Goal: Communication & Community: Answer question/provide support

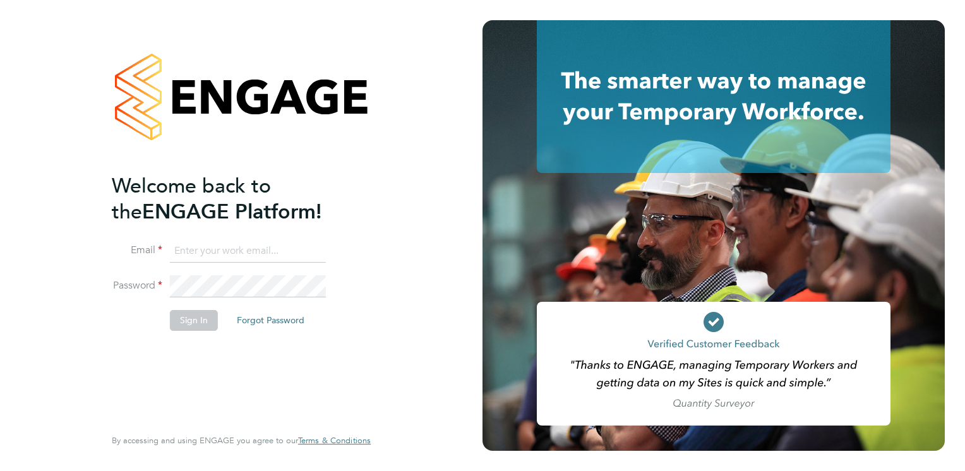
type input "kirsty.hanmore@ncclondon.ac.uk"
click at [195, 311] on button "Sign In" at bounding box center [194, 320] width 48 height 20
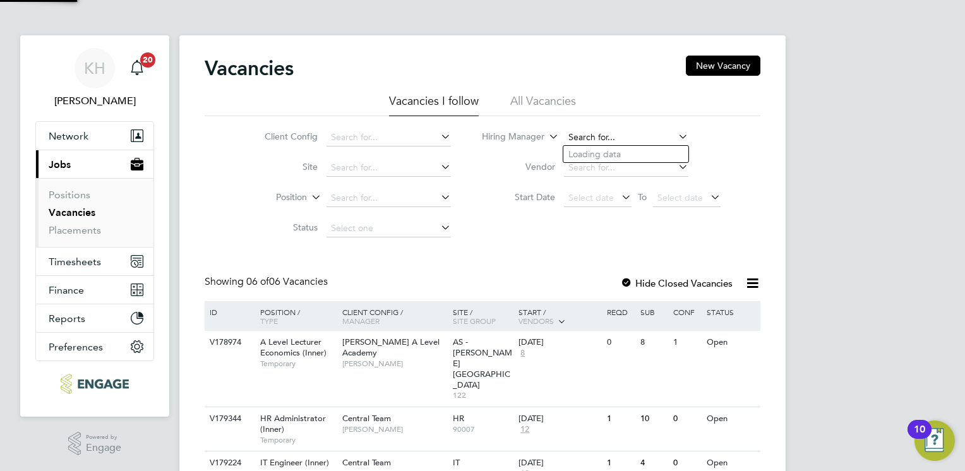
click at [585, 136] on input at bounding box center [626, 138] width 124 height 18
click at [586, 149] on b "Kirsty" at bounding box center [579, 154] width 23 height 11
type input "[PERSON_NAME]"
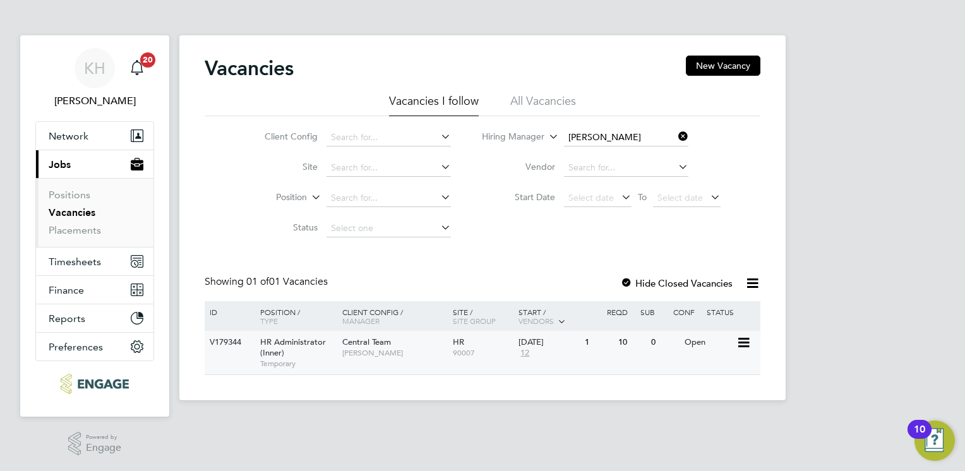
click at [360, 347] on span "Central Team" at bounding box center [366, 342] width 49 height 11
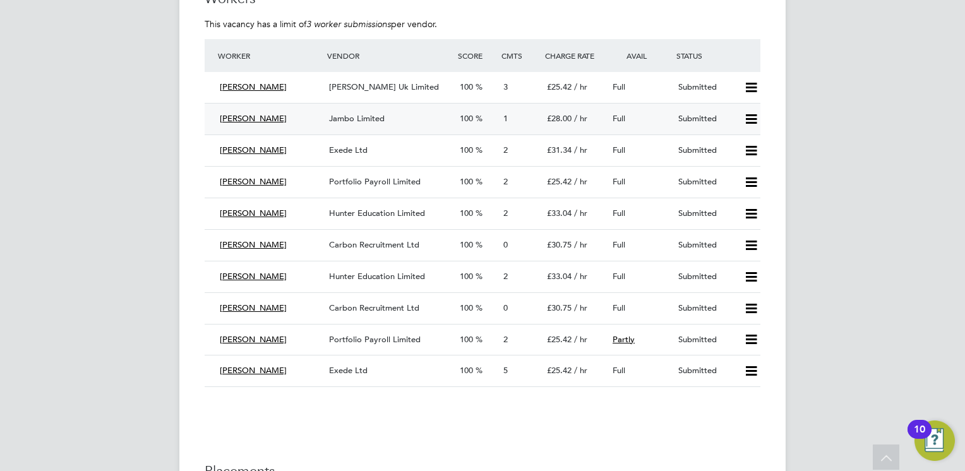
click at [386, 116] on div "Jambo Limited" at bounding box center [389, 119] width 131 height 21
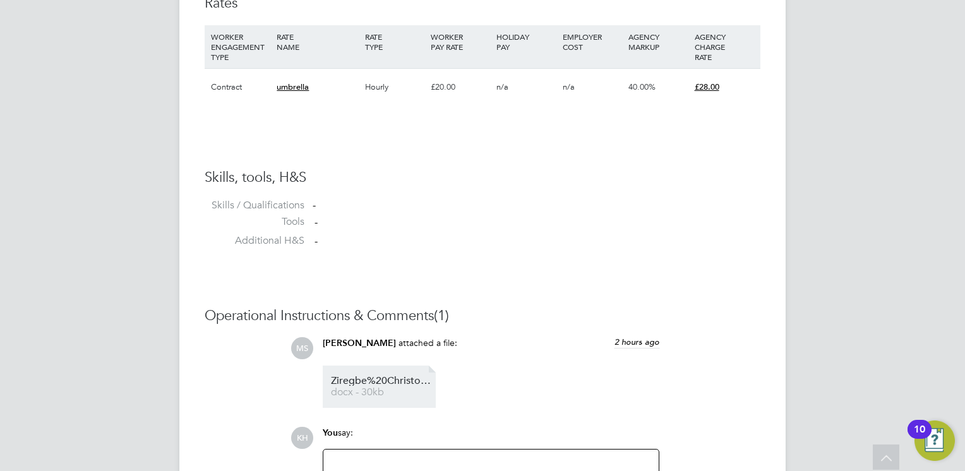
click at [392, 374] on li "Ziregbe%20Christopher%20253863 docx - 30kb" at bounding box center [379, 387] width 113 height 42
click at [381, 381] on span "Ziregbe%20Christopher%20253863" at bounding box center [381, 380] width 101 height 9
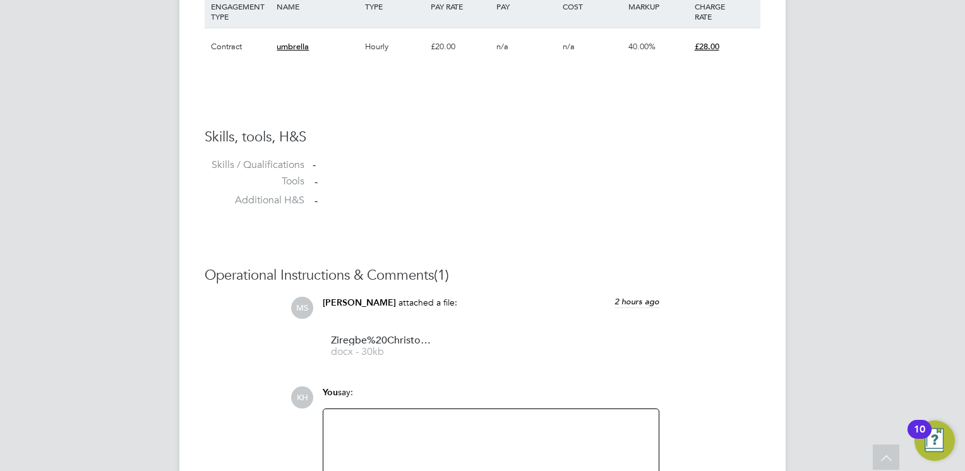
scroll to position [947, 0]
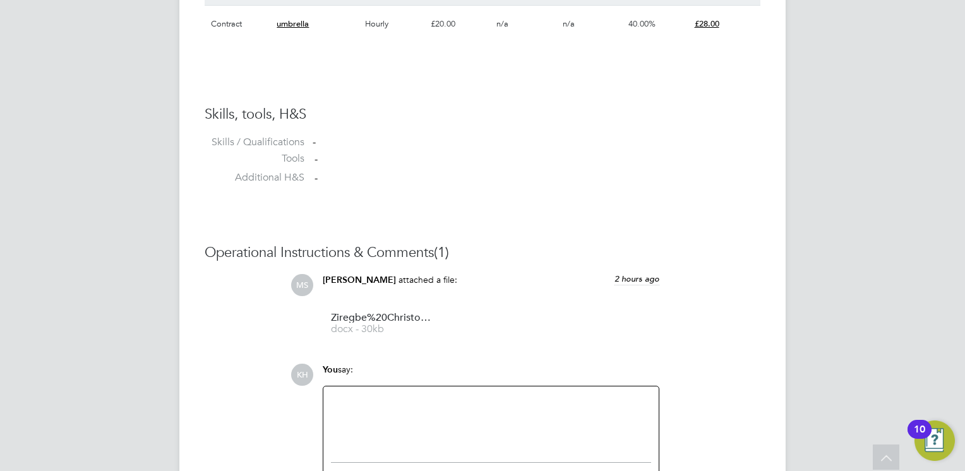
click at [376, 407] on div at bounding box center [491, 421] width 320 height 54
click at [356, 397] on div "HI Not experienced enough and to high mark up, particularly on an umbrella rate." at bounding box center [491, 421] width 320 height 54
click at [647, 421] on div "Not experienced enough and to high mark up, particularly on an umbrella rate." at bounding box center [491, 422] width 320 height 11
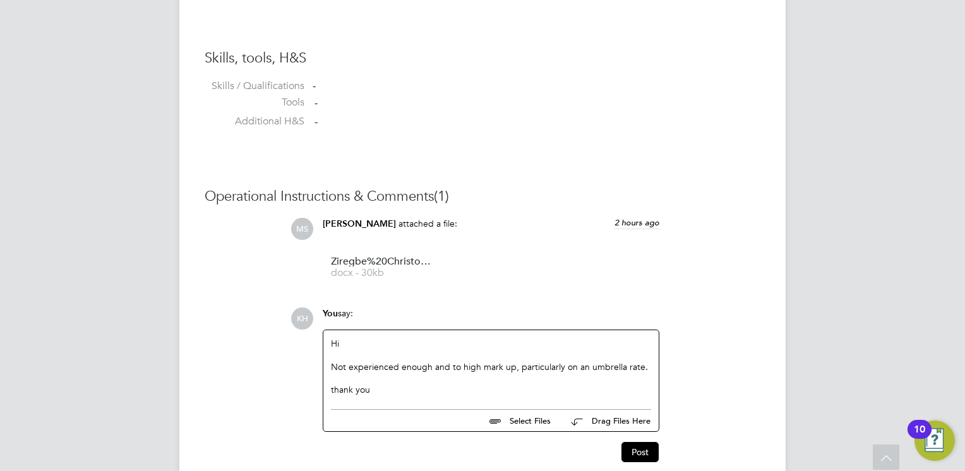
scroll to position [1059, 0]
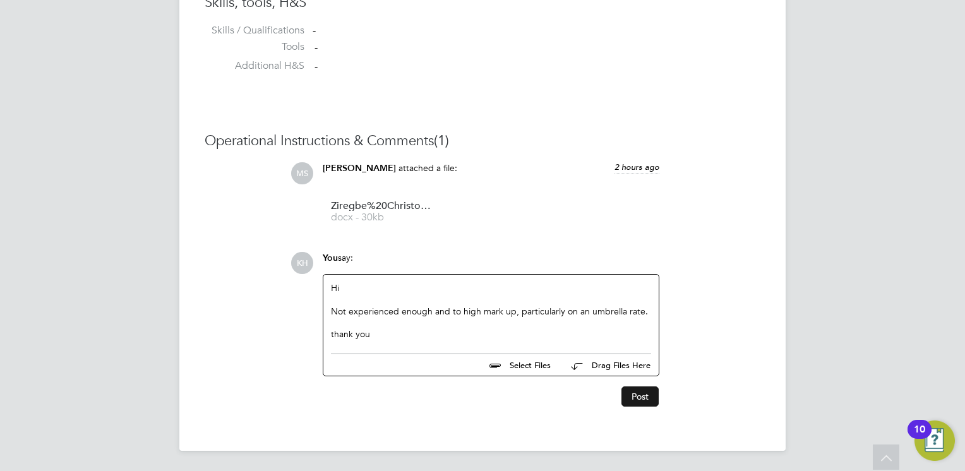
click at [631, 397] on button "Post" at bounding box center [639, 396] width 37 height 20
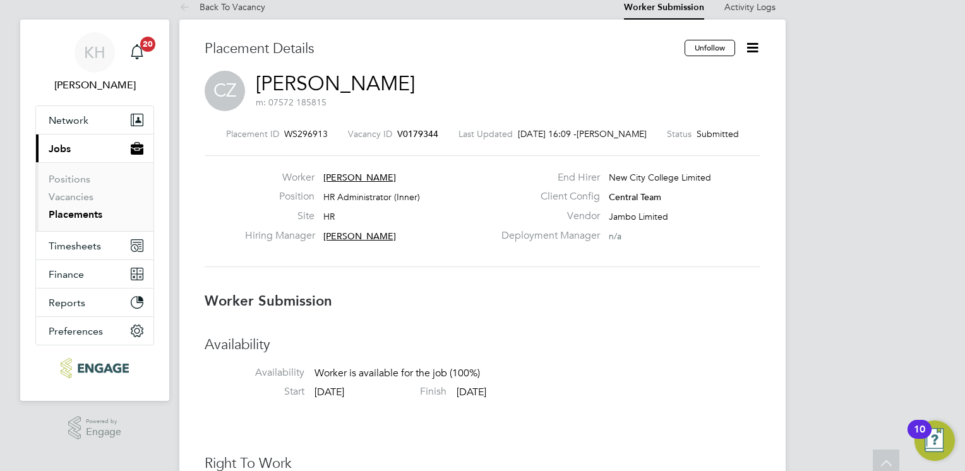
scroll to position [0, 0]
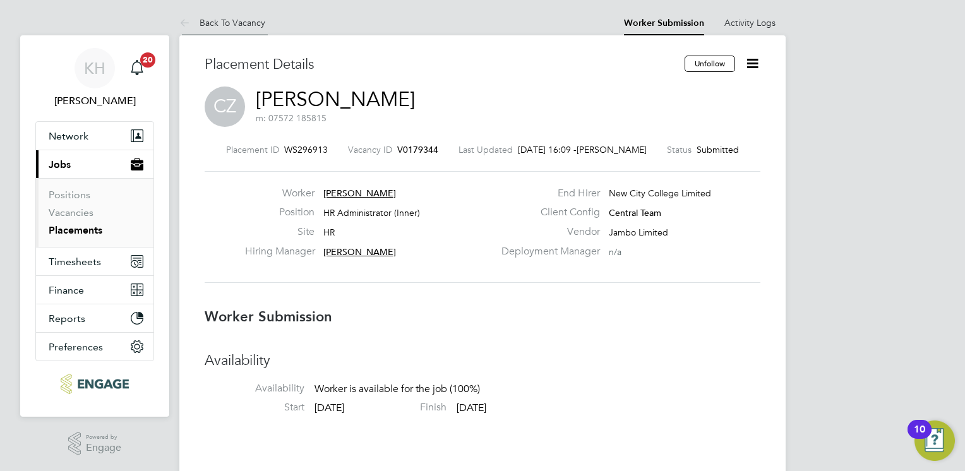
click at [243, 18] on link "Back To Vacancy" at bounding box center [222, 22] width 86 height 11
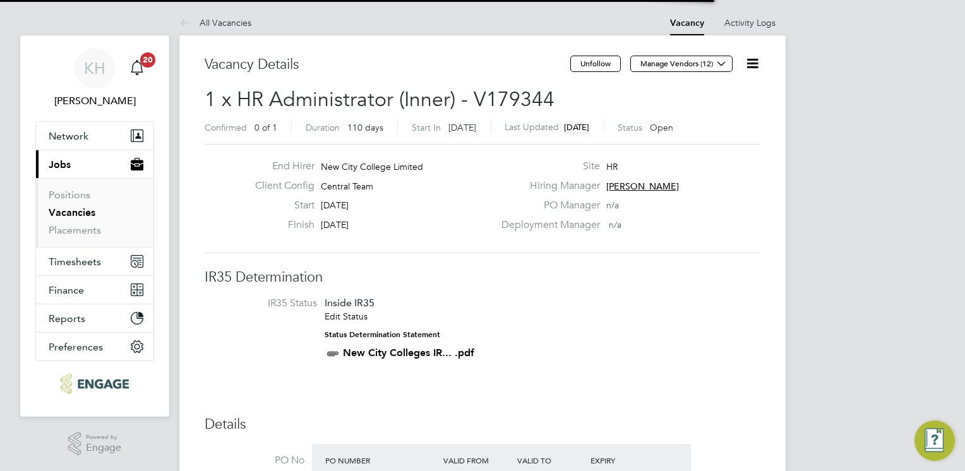
scroll to position [37, 88]
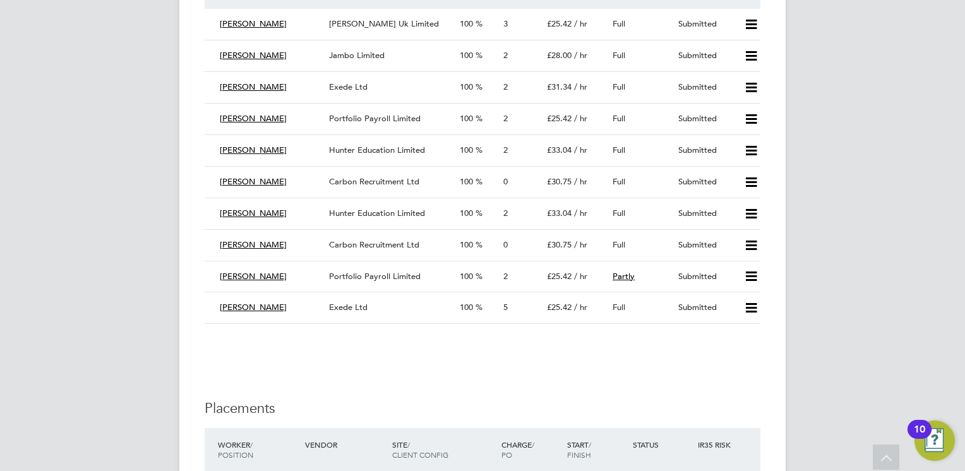
click at [755, 57] on icon at bounding box center [751, 56] width 16 height 10
click at [730, 102] on li "Reject" at bounding box center [735, 101] width 44 height 18
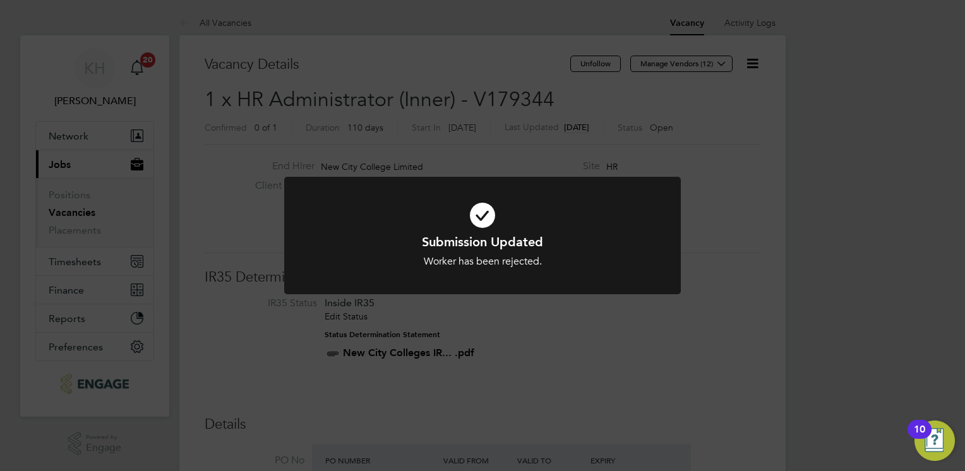
click at [813, 160] on div "Submission Updated Worker has been rejected. Cancel Okay" at bounding box center [482, 235] width 965 height 471
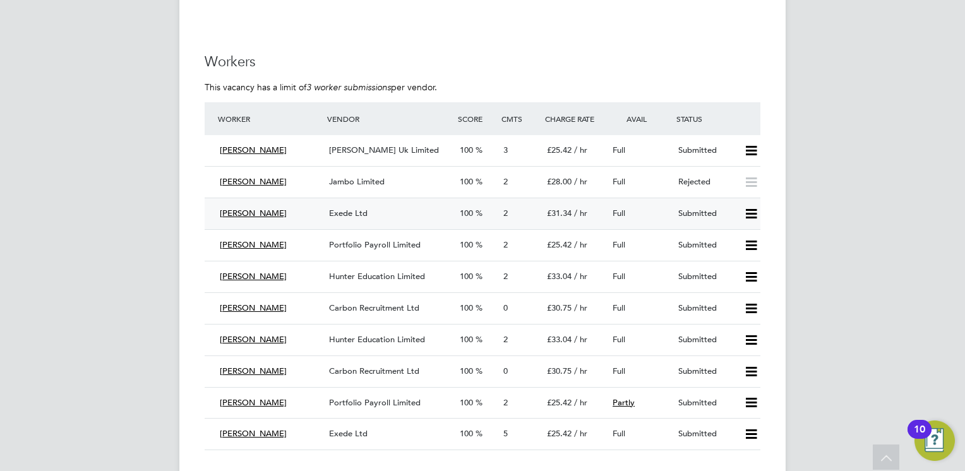
click at [356, 206] on div "Exede Ltd" at bounding box center [389, 213] width 131 height 21
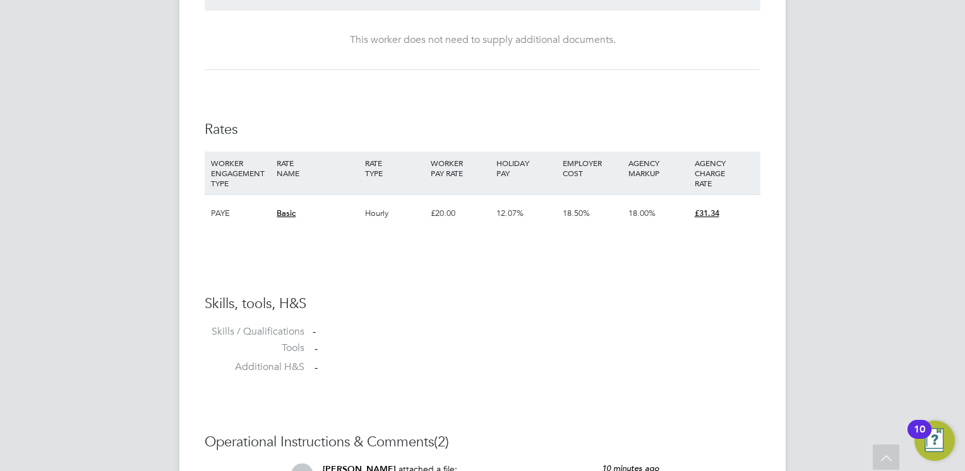
click at [762, 387] on div "Placement Details Unfollow JN Jemi Nwadike m: +44 7957 609 870 Placement ID WS2…" at bounding box center [482, 79] width 606 height 1603
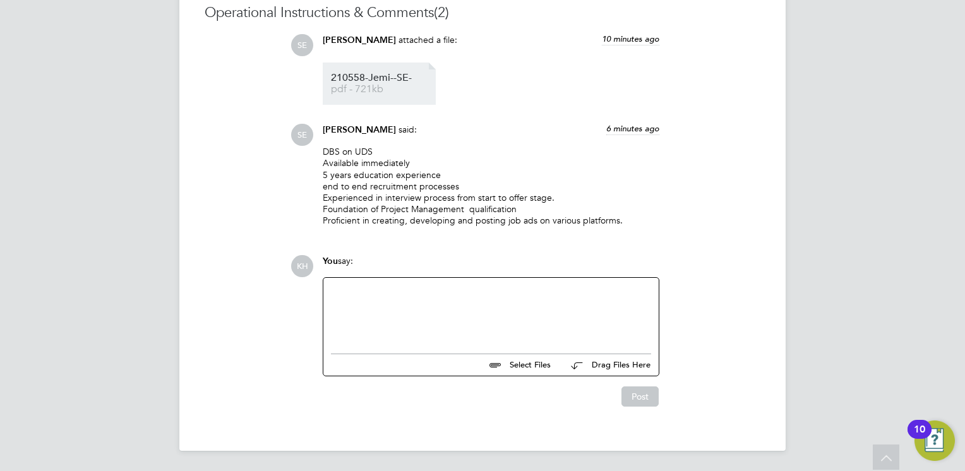
click at [378, 82] on span "210558-Jemi--SE-" at bounding box center [381, 77] width 101 height 9
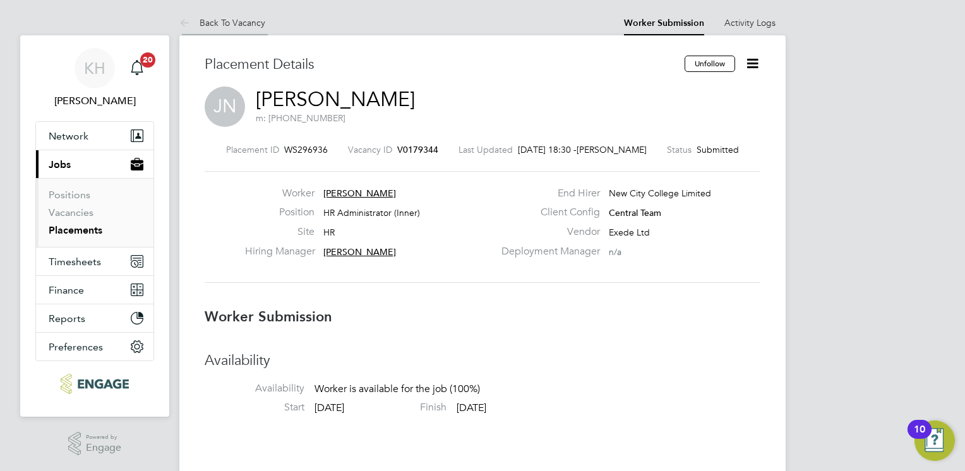
click at [237, 24] on link "Back To Vacancy" at bounding box center [222, 22] width 86 height 11
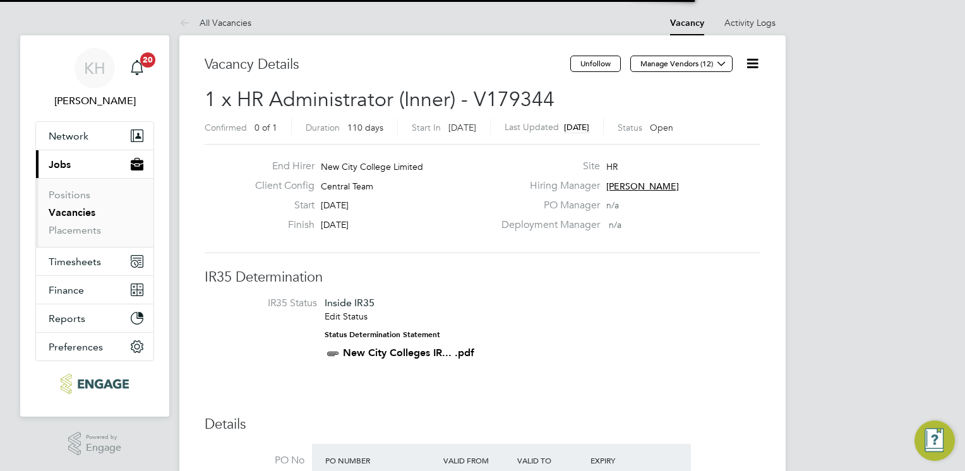
scroll to position [21, 119]
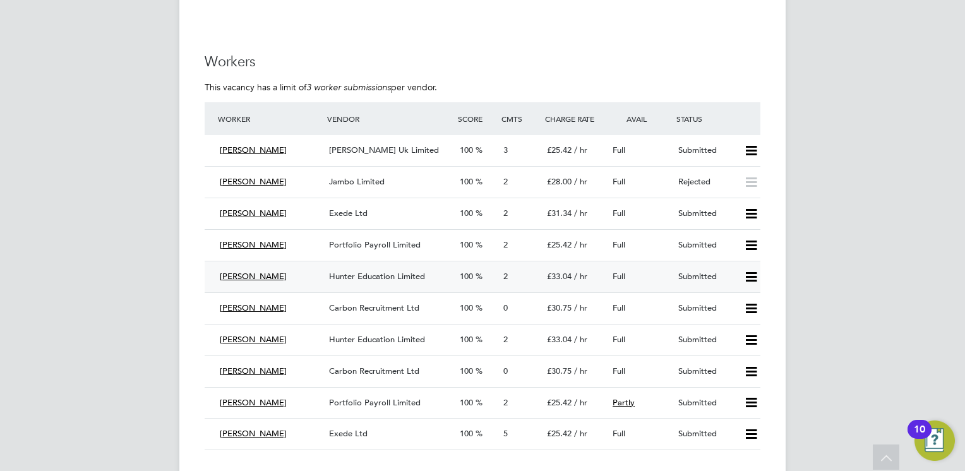
click at [374, 272] on span "Hunter Education Limited" at bounding box center [377, 276] width 96 height 11
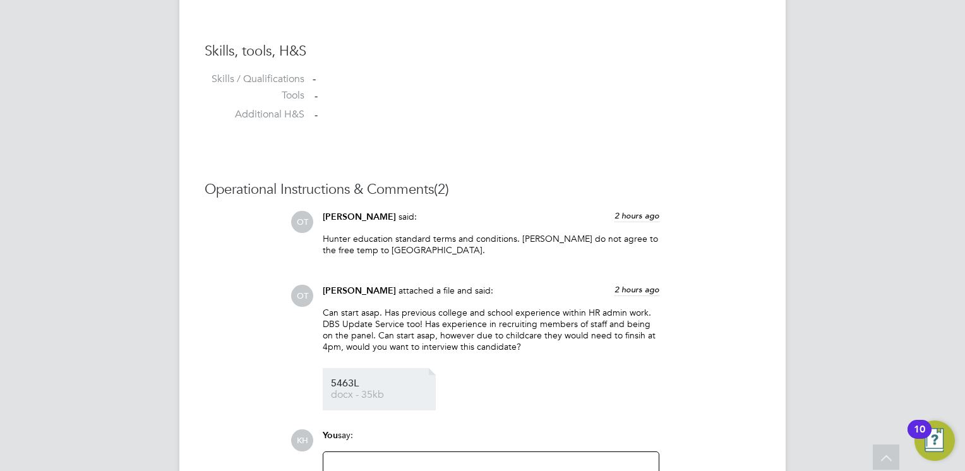
click at [351, 383] on span "5463L" at bounding box center [381, 383] width 101 height 9
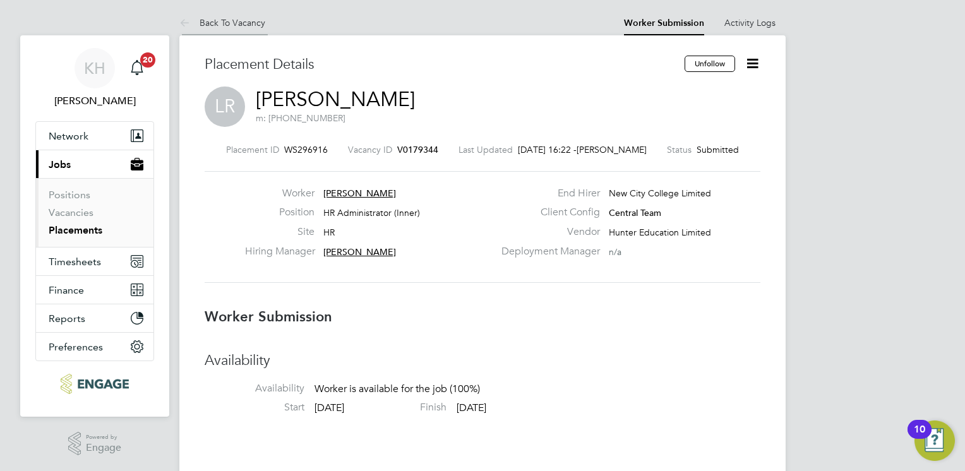
click at [222, 20] on link "Back To Vacancy" at bounding box center [222, 22] width 86 height 11
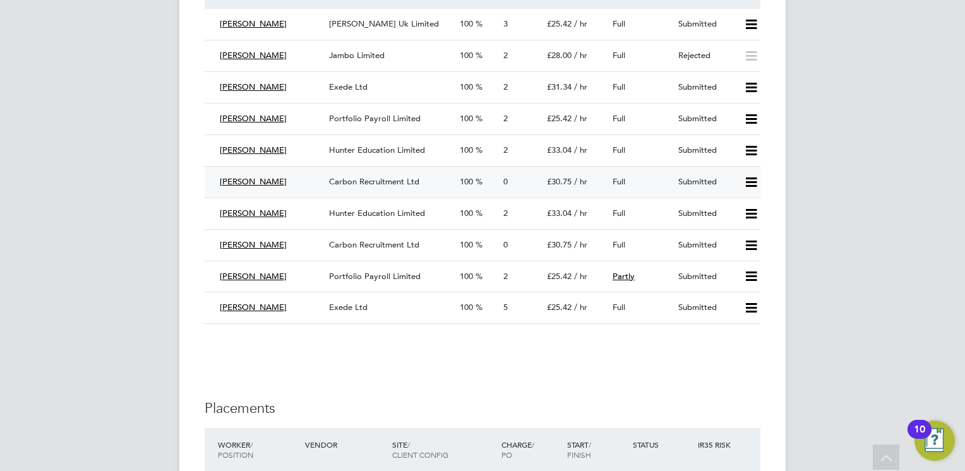
click at [373, 184] on span "Carbon Recruitment Ltd" at bounding box center [374, 181] width 90 height 11
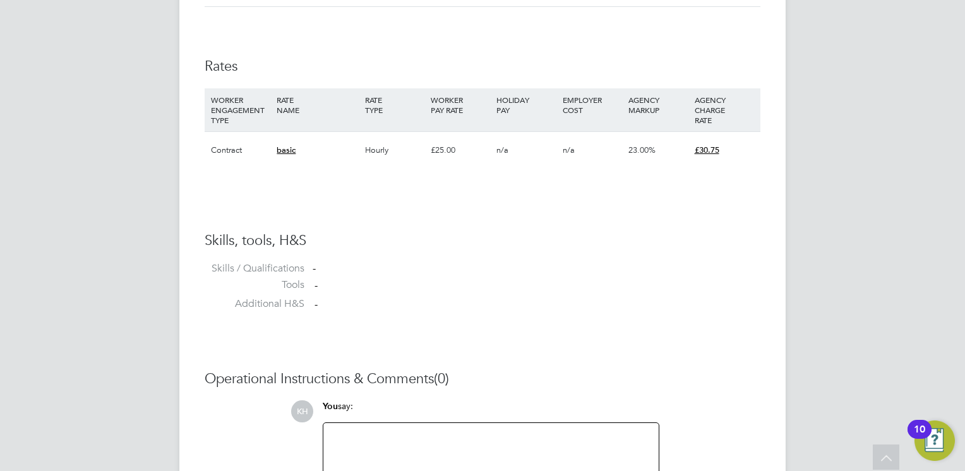
click at [344, 445] on div at bounding box center [491, 458] width 320 height 54
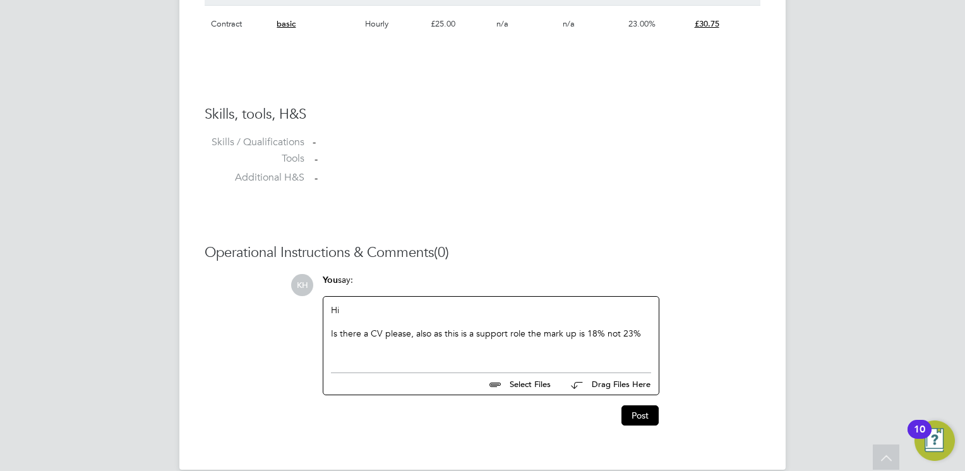
click at [639, 336] on div "Is there a CV please, also as this is a support role the mark up is 18% not 23%" at bounding box center [491, 333] width 320 height 11
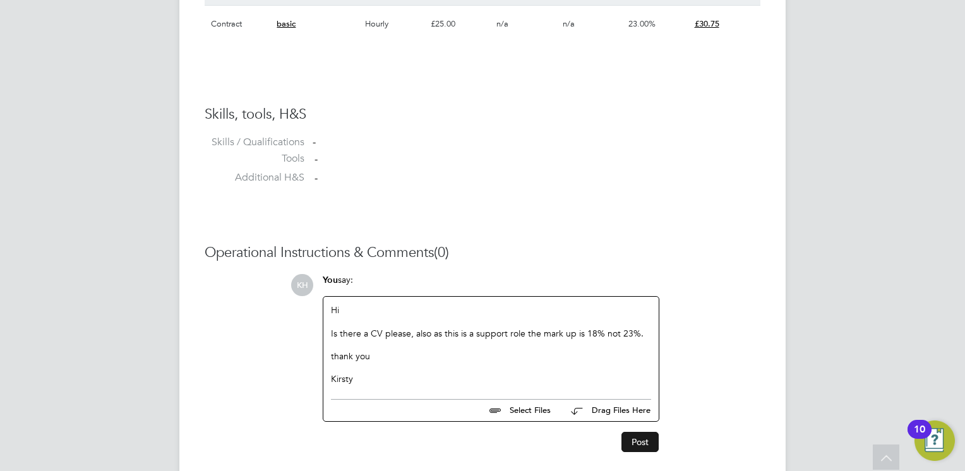
click at [639, 441] on button "Post" at bounding box center [639, 442] width 37 height 20
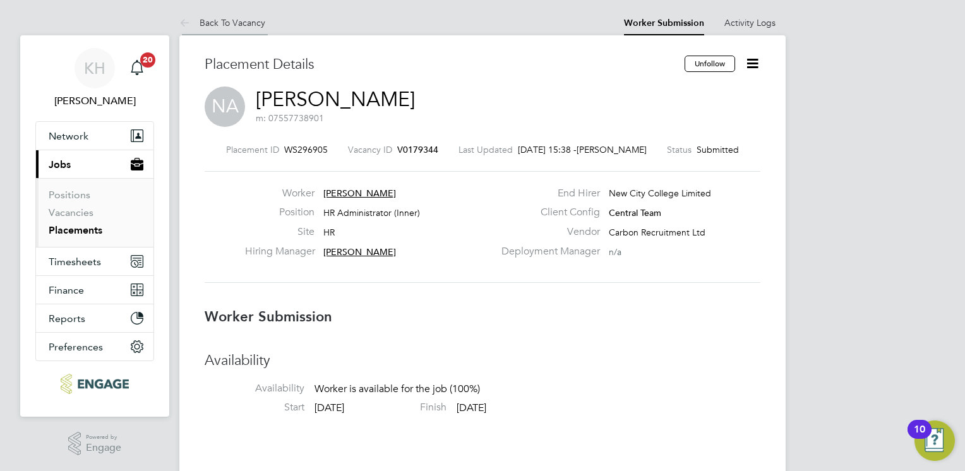
click at [243, 20] on link "Back To Vacancy" at bounding box center [222, 22] width 86 height 11
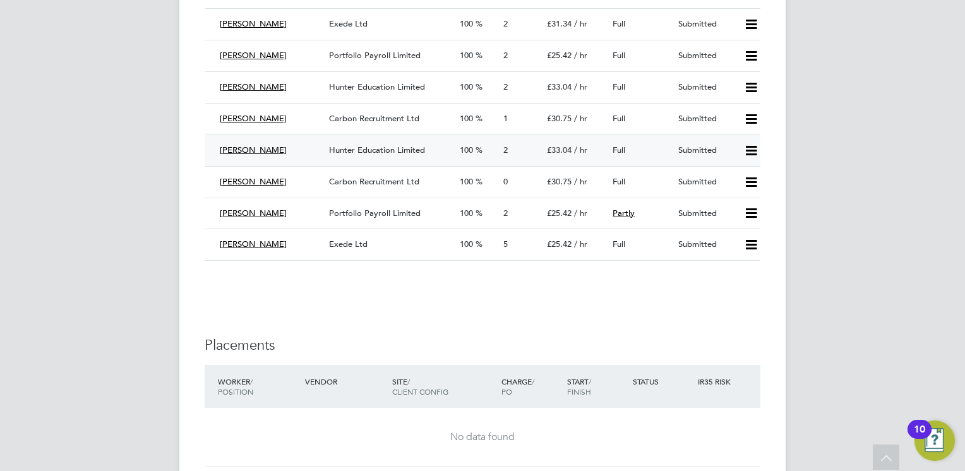
click at [368, 152] on span "Hunter Education Limited" at bounding box center [377, 150] width 96 height 11
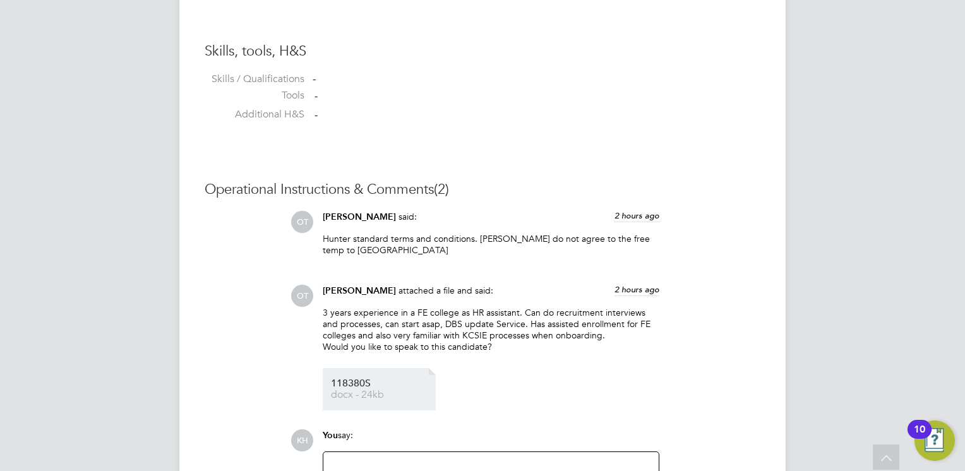
click at [381, 379] on span "118380S" at bounding box center [381, 383] width 101 height 9
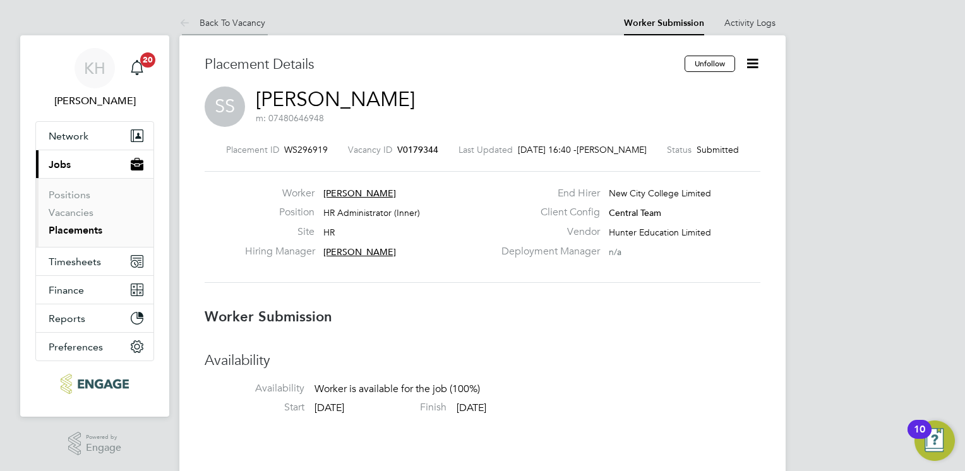
click at [239, 21] on link "Back To Vacancy" at bounding box center [222, 22] width 86 height 11
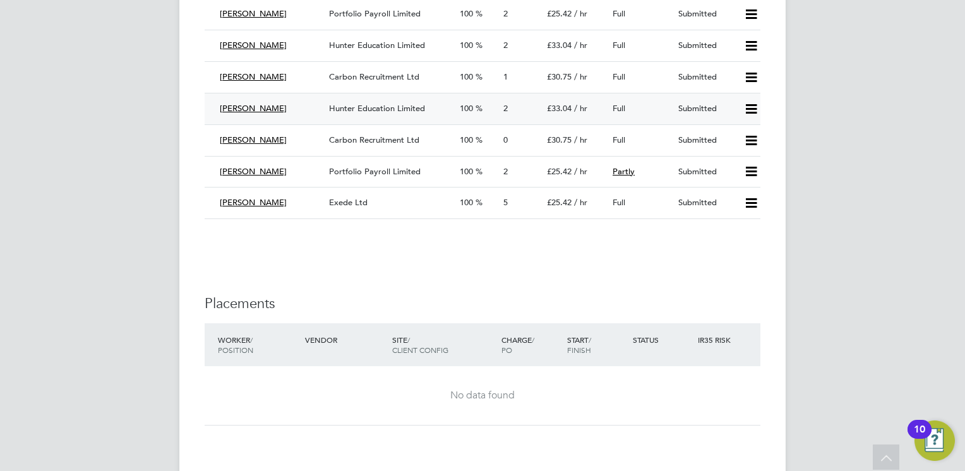
click at [753, 104] on icon at bounding box center [751, 109] width 16 height 10
click at [735, 155] on li "Reject" at bounding box center [735, 153] width 44 height 18
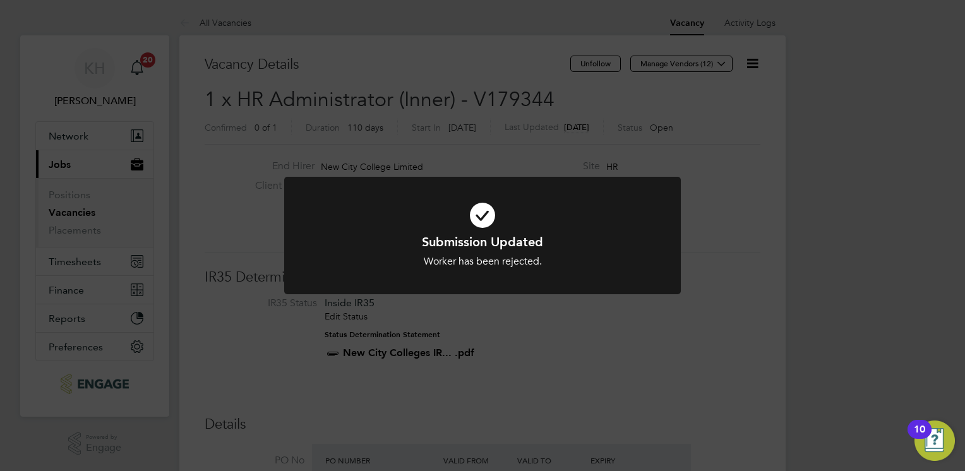
click at [669, 384] on div "Submission Updated Worker has been rejected. Cancel Okay" at bounding box center [482, 235] width 965 height 471
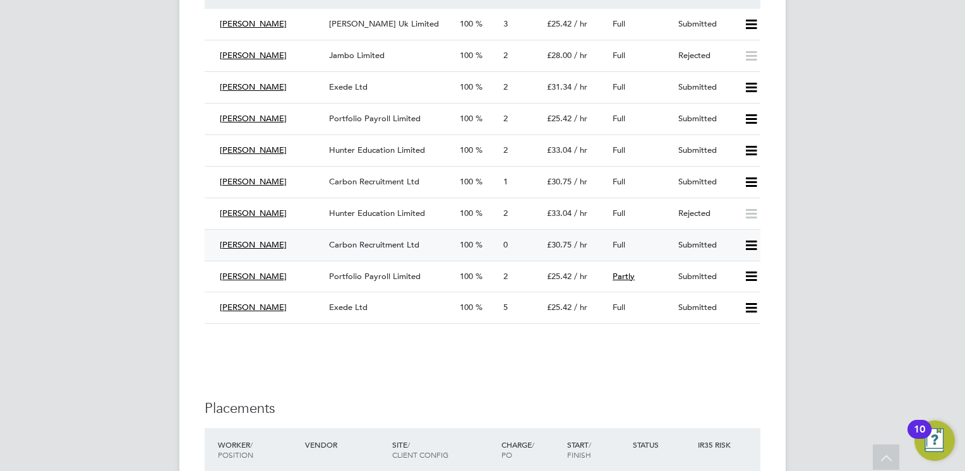
click at [417, 242] on span "Carbon Recruitment Ltd" at bounding box center [374, 244] width 90 height 11
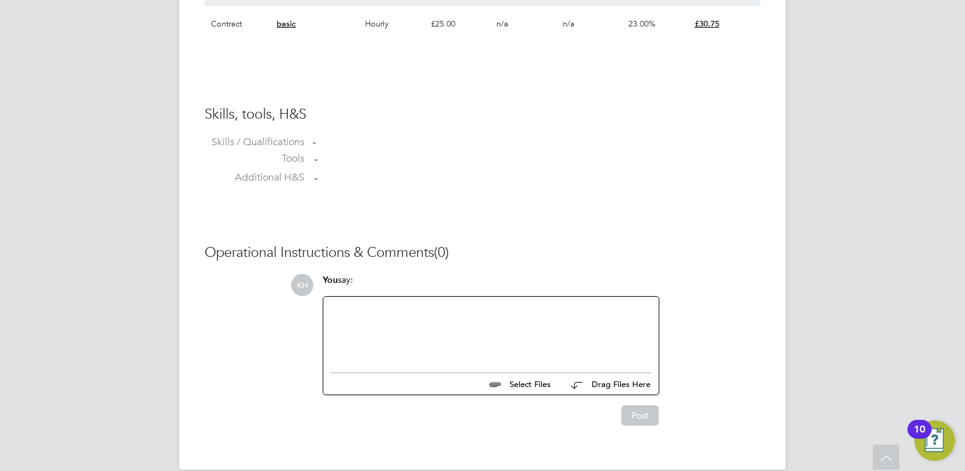
click at [438, 330] on div at bounding box center [491, 331] width 320 height 54
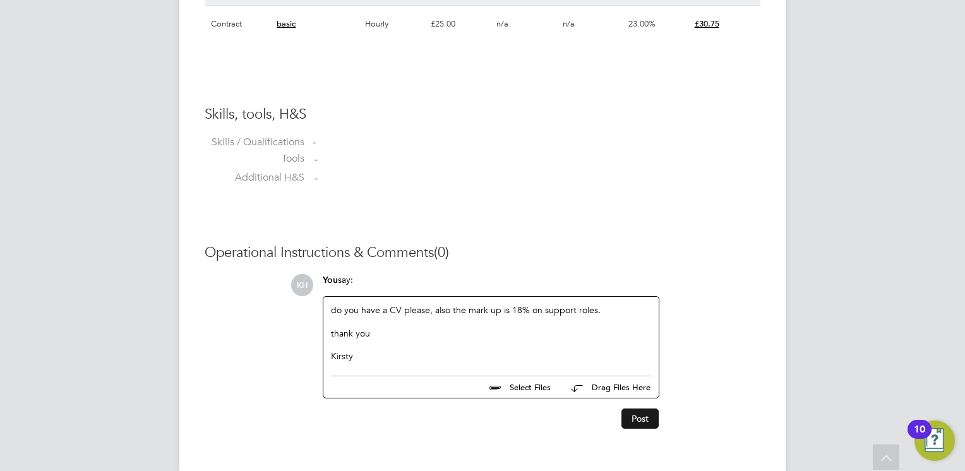
click at [640, 418] on button "Post" at bounding box center [639, 419] width 37 height 20
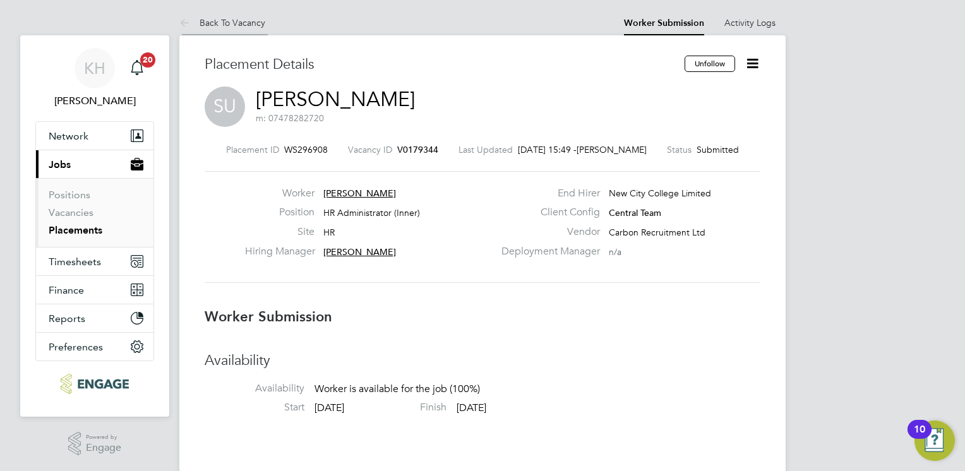
click at [229, 23] on link "Back To Vacancy" at bounding box center [222, 22] width 86 height 11
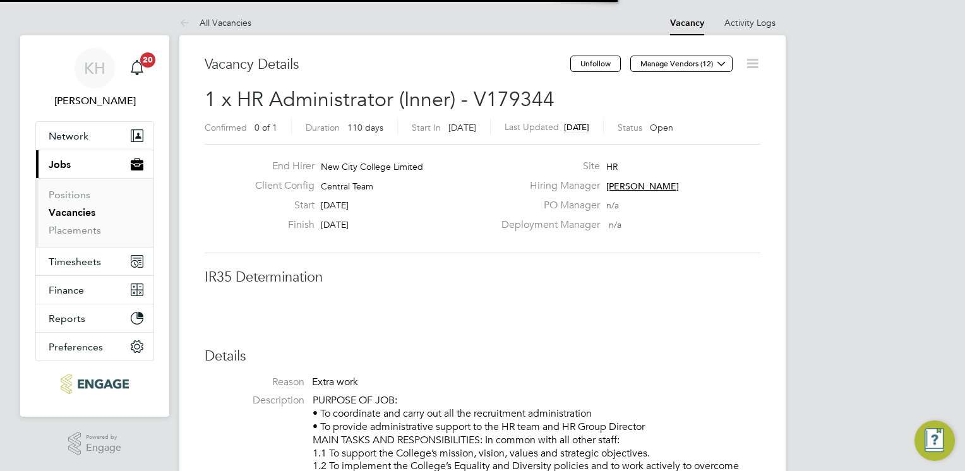
scroll to position [6, 6]
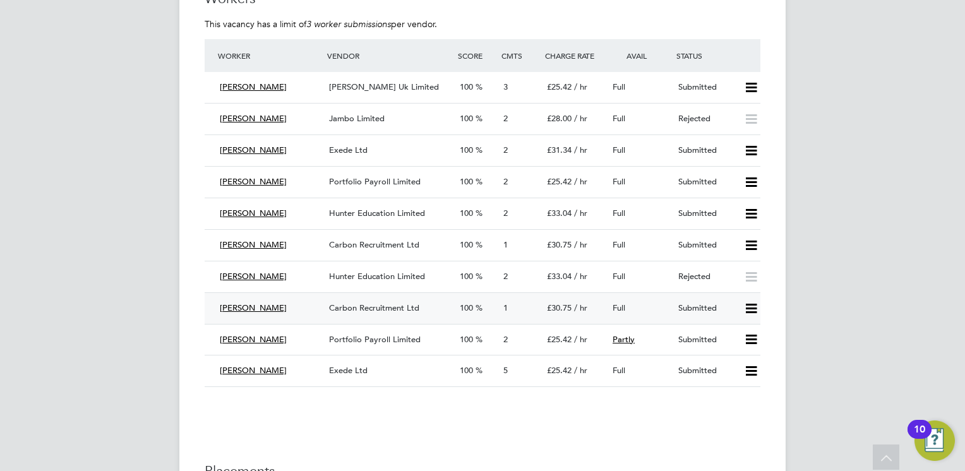
click at [390, 307] on span "Carbon Recruitment Ltd" at bounding box center [374, 307] width 90 height 11
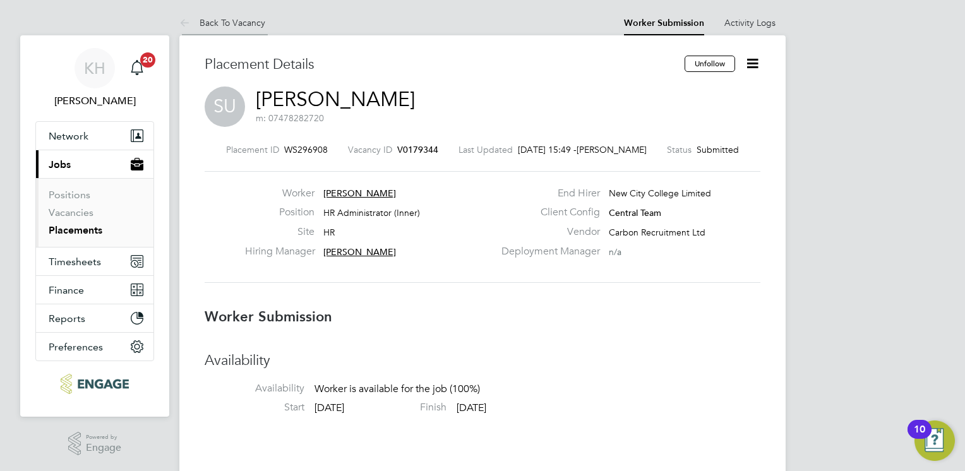
click at [232, 21] on link "Back To Vacancy" at bounding box center [222, 22] width 86 height 11
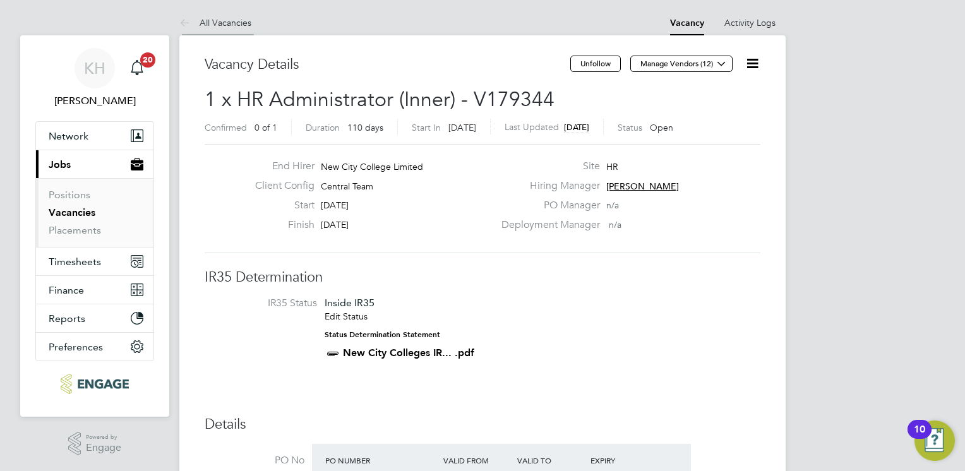
click at [212, 15] on li "All Vacancies" at bounding box center [215, 22] width 72 height 25
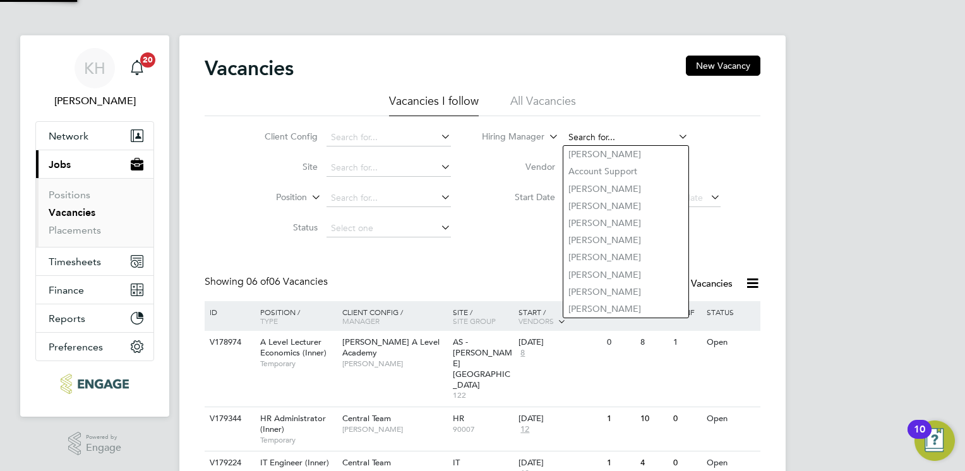
click at [584, 140] on input at bounding box center [626, 138] width 124 height 18
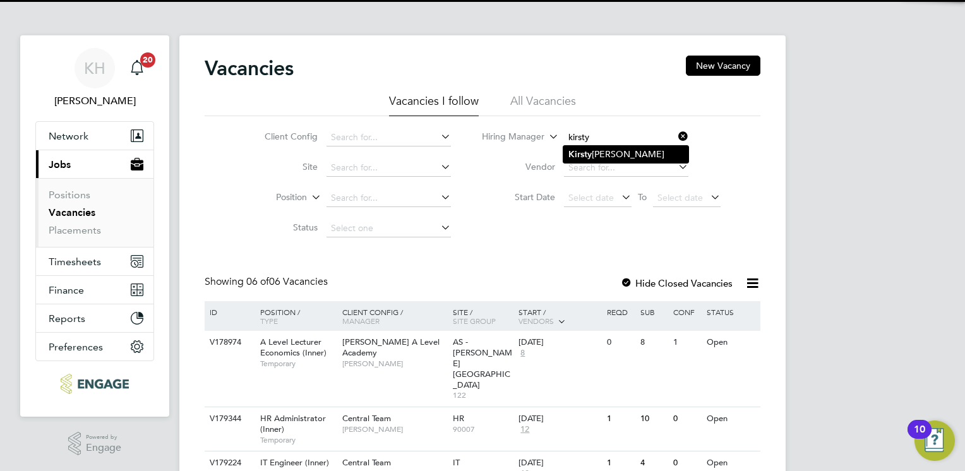
click at [579, 150] on b "Kirsty" at bounding box center [579, 154] width 23 height 11
type input "[PERSON_NAME]"
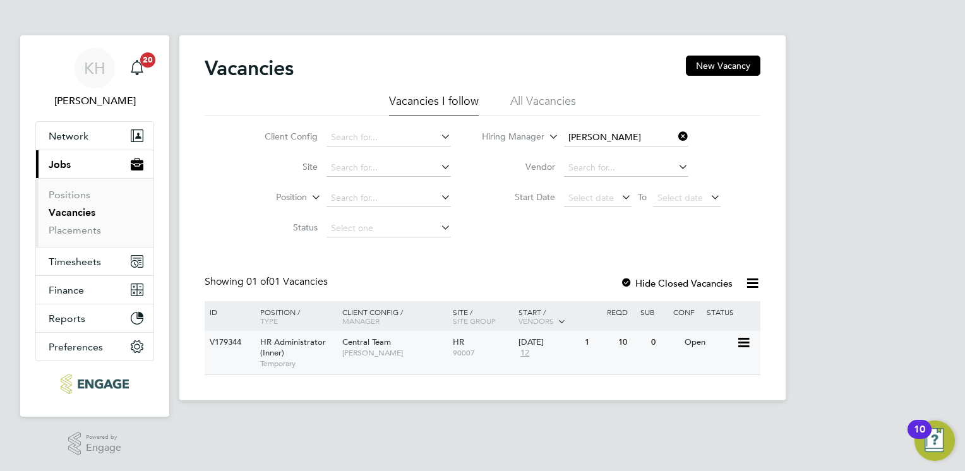
click at [407, 341] on div "Central Team Kirsty Hanmore" at bounding box center [394, 347] width 111 height 33
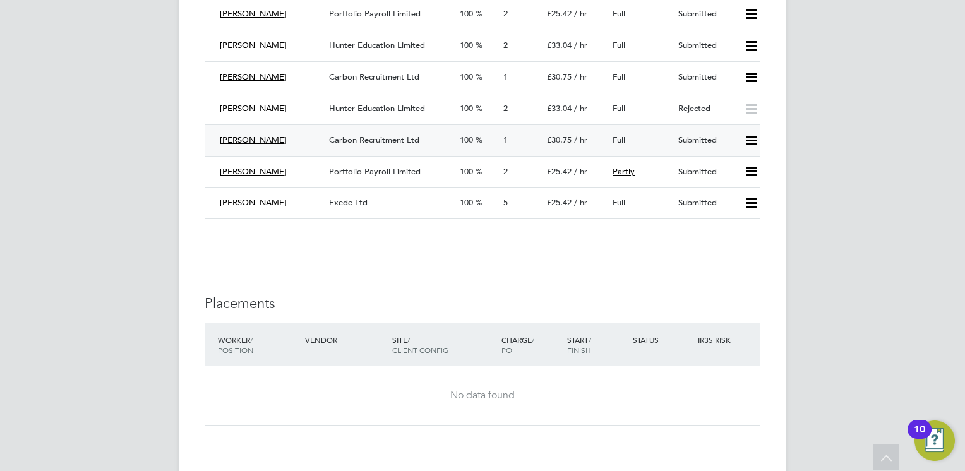
click at [371, 144] on div "Carbon Recruitment Ltd" at bounding box center [389, 140] width 131 height 21
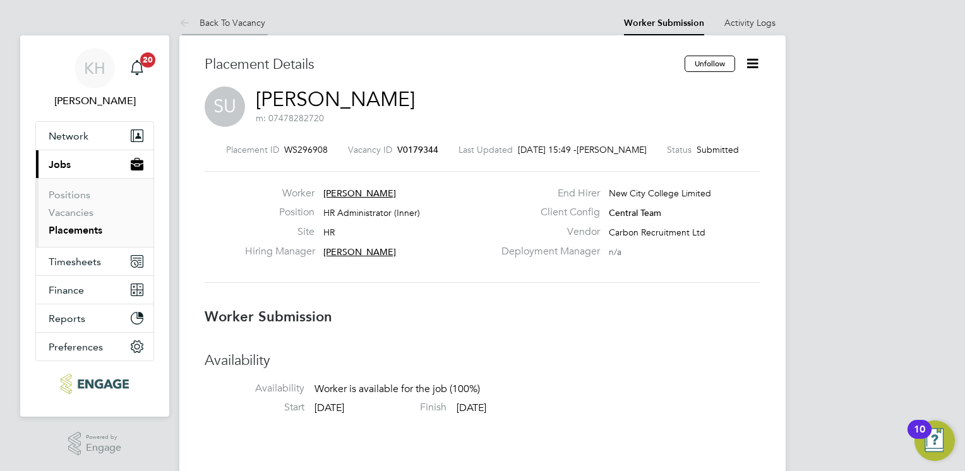
click at [242, 18] on link "Back To Vacancy" at bounding box center [222, 22] width 86 height 11
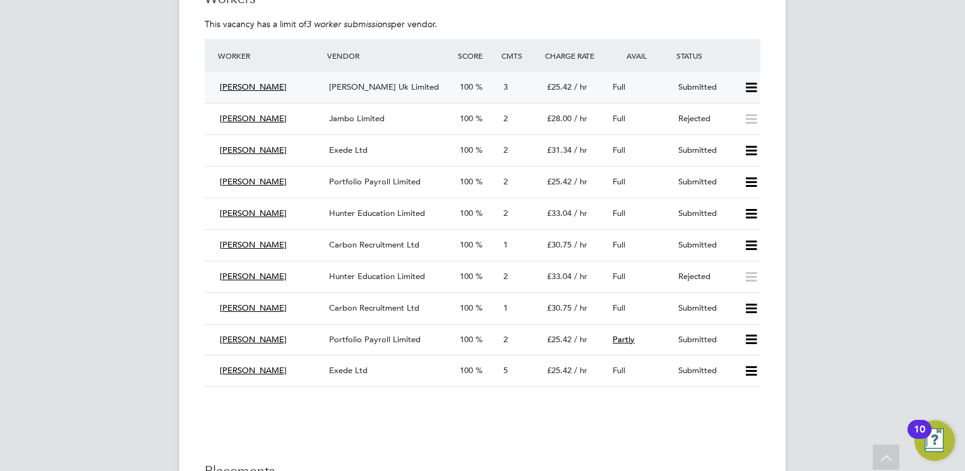
click at [354, 91] on span "[PERSON_NAME] Uk Limited" at bounding box center [384, 86] width 110 height 11
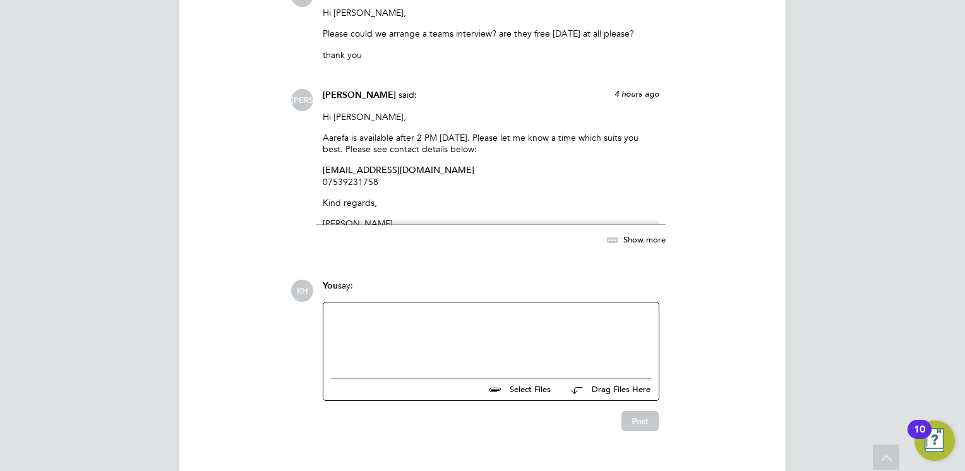
click at [381, 361] on div at bounding box center [491, 337] width 320 height 54
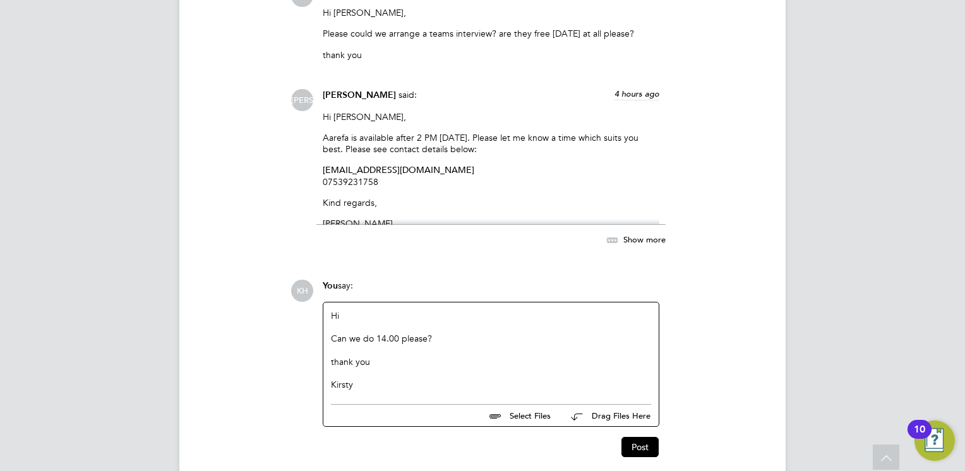
click at [332, 369] on div at bounding box center [491, 373] width 320 height 11
click at [336, 366] on div "thank you" at bounding box center [491, 361] width 320 height 11
click at [642, 446] on button "Post" at bounding box center [639, 447] width 37 height 20
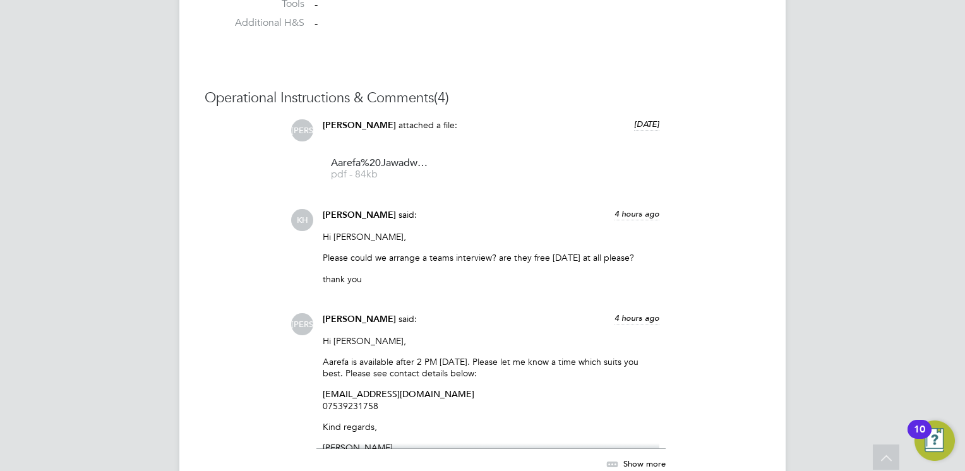
scroll to position [1096, 0]
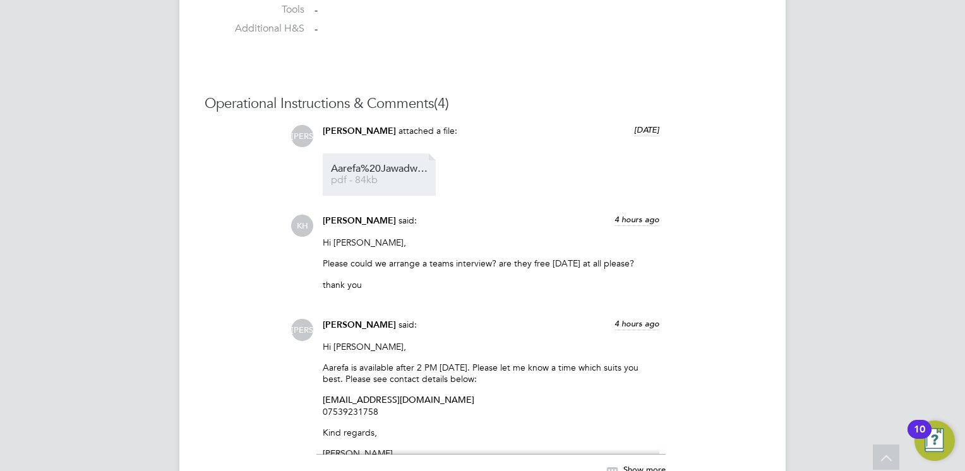
click at [366, 169] on span "Aarefa%20Jawadwala%20-%20CV" at bounding box center [381, 168] width 101 height 9
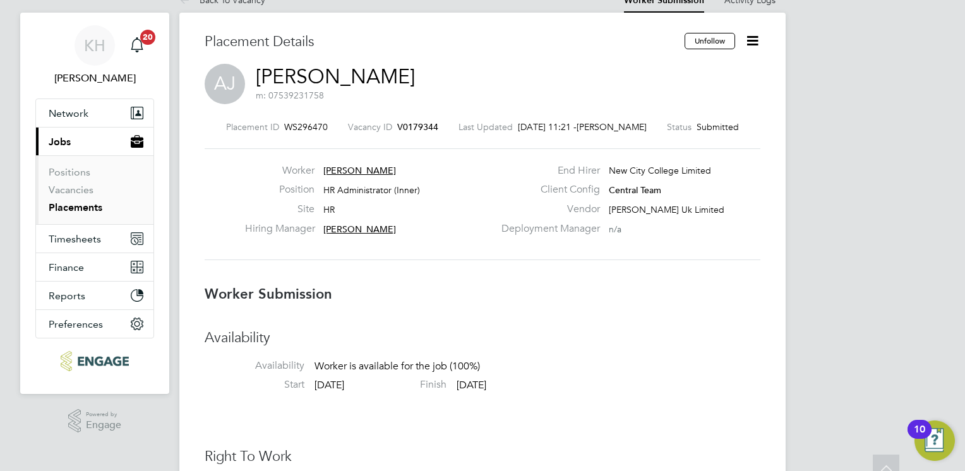
scroll to position [0, 0]
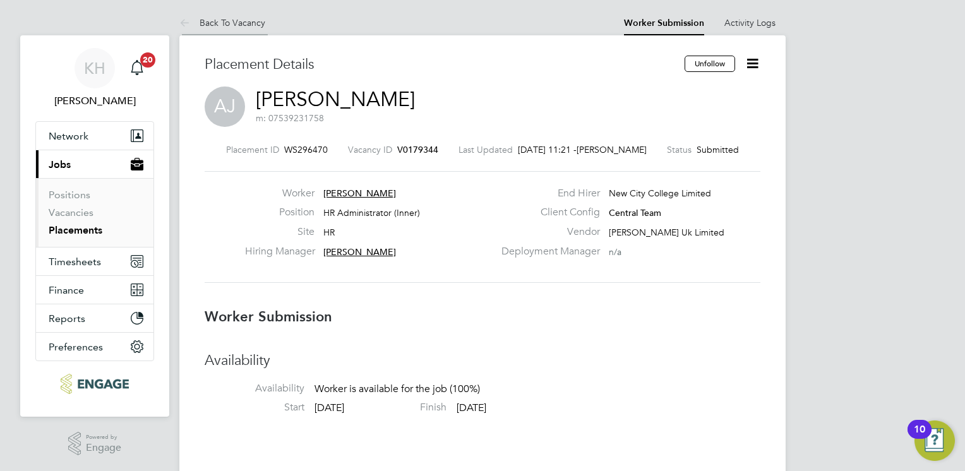
click at [248, 23] on link "Back To Vacancy" at bounding box center [222, 22] width 86 height 11
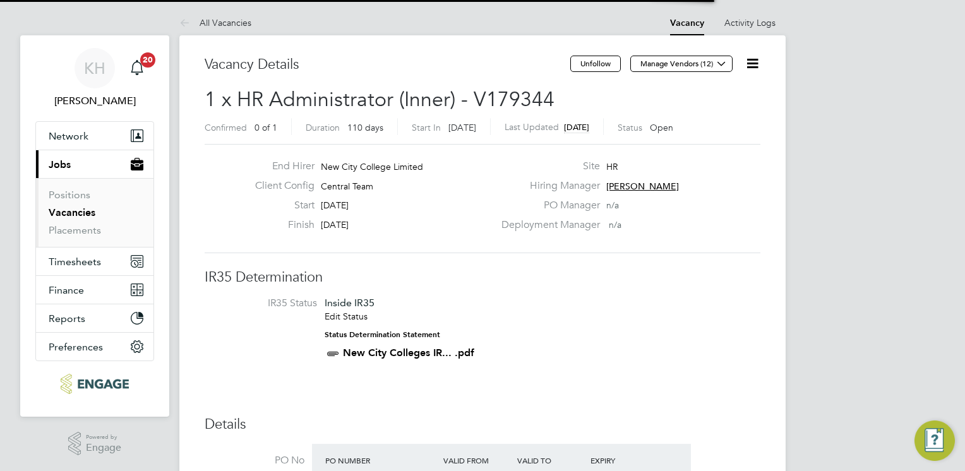
scroll to position [37, 88]
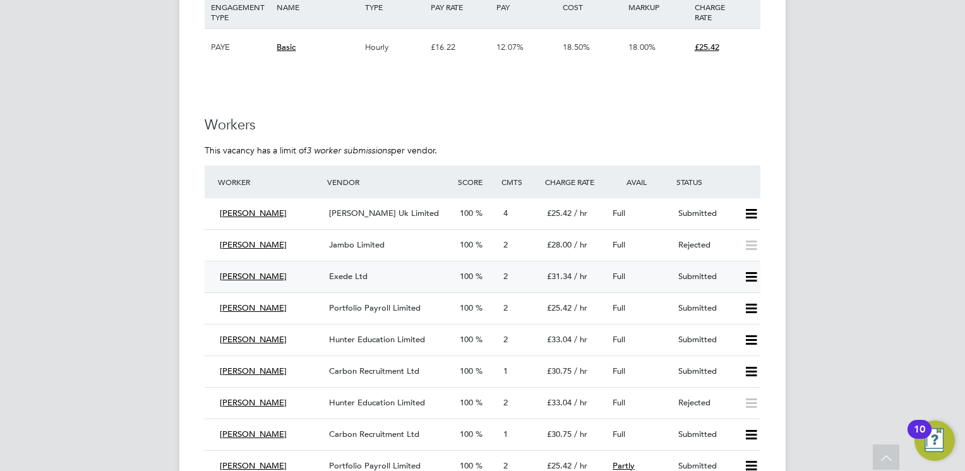
click at [374, 274] on div "Exede Ltd" at bounding box center [389, 276] width 131 height 21
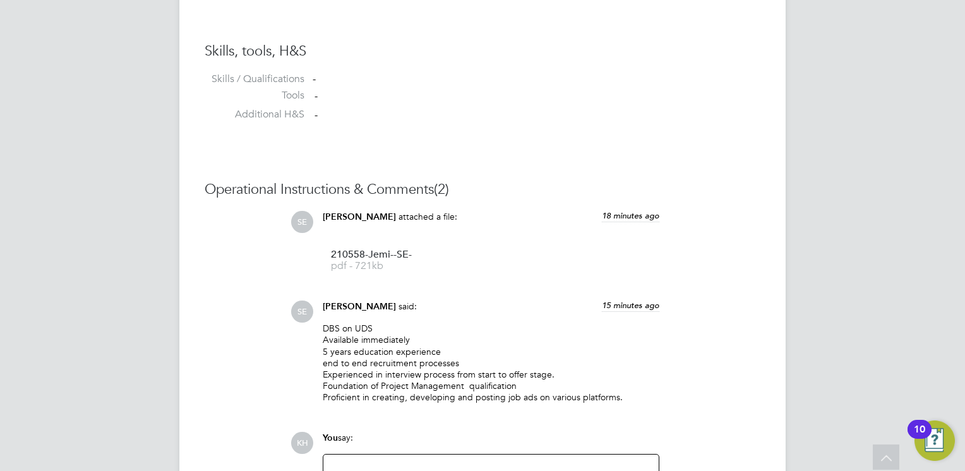
click at [374, 274] on li "210558-Jemi--SE- pdf - 721kb" at bounding box center [379, 260] width 113 height 42
click at [370, 261] on span "pdf - 721kb" at bounding box center [381, 265] width 101 height 9
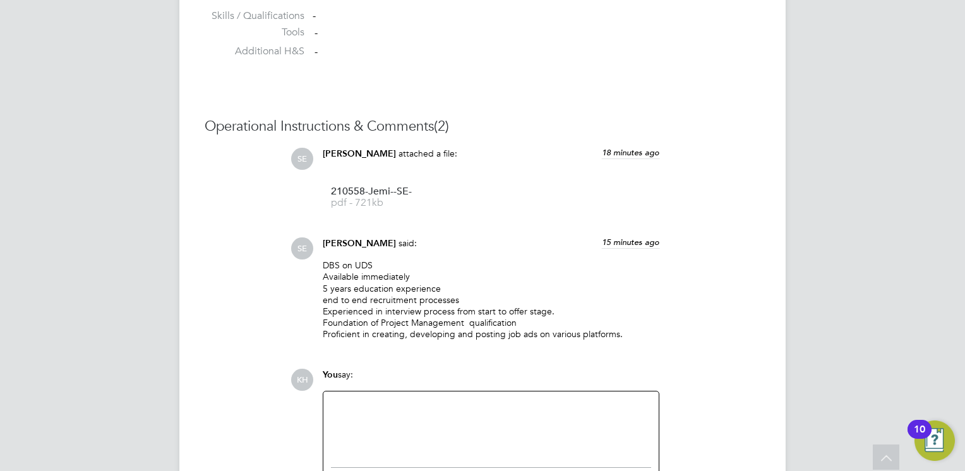
click at [417, 401] on div at bounding box center [491, 426] width 320 height 54
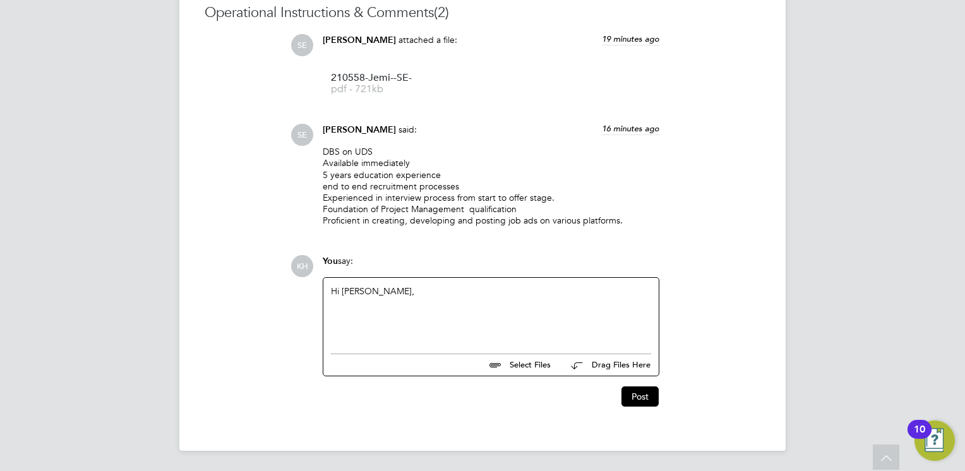
click at [513, 321] on div "Hi Sophie," at bounding box center [491, 312] width 320 height 54
drag, startPoint x: 383, startPoint y: 316, endPoint x: 364, endPoint y: 320, distance: 18.6
click at [370, 333] on div "Hi Sophie, is Jemi avaibake for a teams interview at 3pm please?" at bounding box center [491, 312] width 320 height 54
click at [369, 316] on div "is Jemi avaibake for a teams interview at 3pm please?" at bounding box center [491, 313] width 320 height 11
drag, startPoint x: 369, startPoint y: 316, endPoint x: 378, endPoint y: 334, distance: 20.1
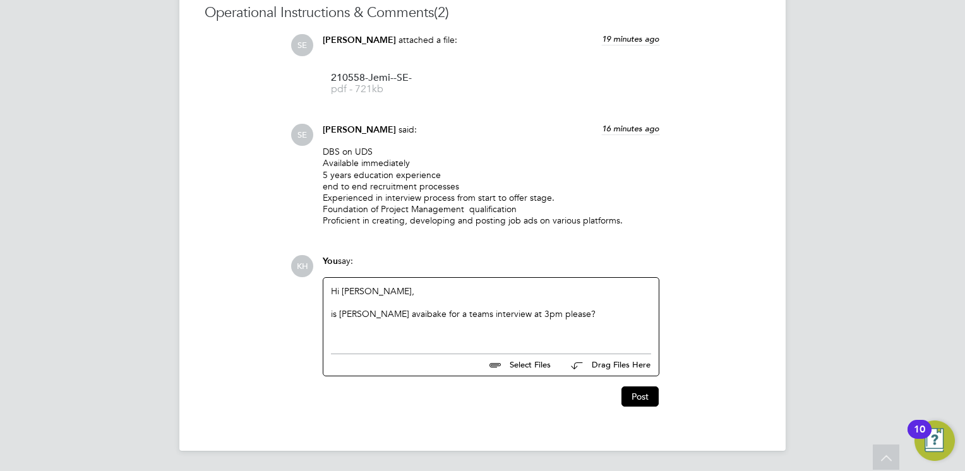
click at [374, 342] on div "Hi Sophie, is Jemi avaibake for a teams interview at 3pm please?" at bounding box center [490, 312] width 335 height 69
click at [390, 316] on div "is Jemi avaibake for a teams interview at 3pm please?" at bounding box center [491, 313] width 320 height 11
click at [390, 327] on div "Hi Sophie, is Jemi avaiable for a teams interview at 3pm please?" at bounding box center [491, 312] width 320 height 54
click at [599, 320] on div "is Jemi avaiable for a teams interview at 3pm please?" at bounding box center [491, 313] width 320 height 11
drag, startPoint x: 369, startPoint y: 307, endPoint x: 371, endPoint y: 315, distance: 8.6
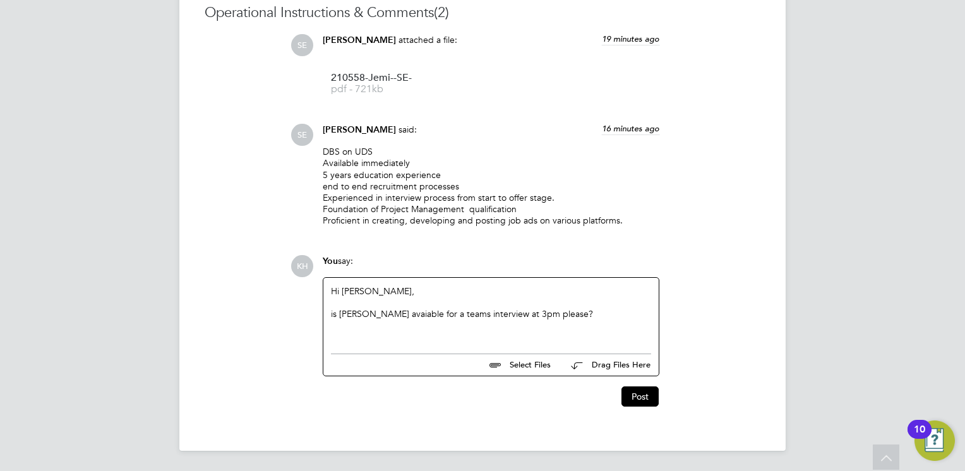
click at [371, 315] on div "is Jemi avaiable for a teams interview at 3pm please?" at bounding box center [491, 313] width 320 height 11
click at [372, 315] on div "is Jemi avaiable for a teams interview at 3pm please?" at bounding box center [491, 313] width 320 height 11
click at [547, 317] on div "is Jemi available for a teams interview at 3pm please?" at bounding box center [491, 313] width 320 height 11
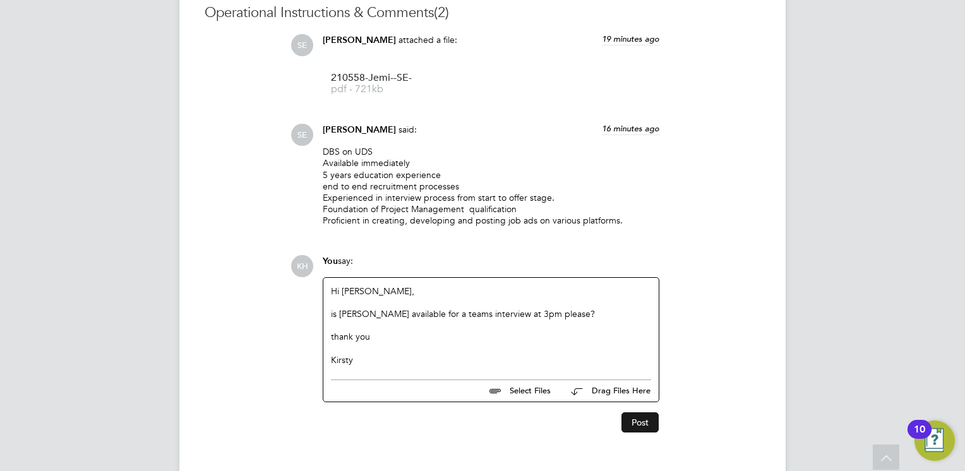
click at [634, 423] on button "Post" at bounding box center [639, 422] width 37 height 20
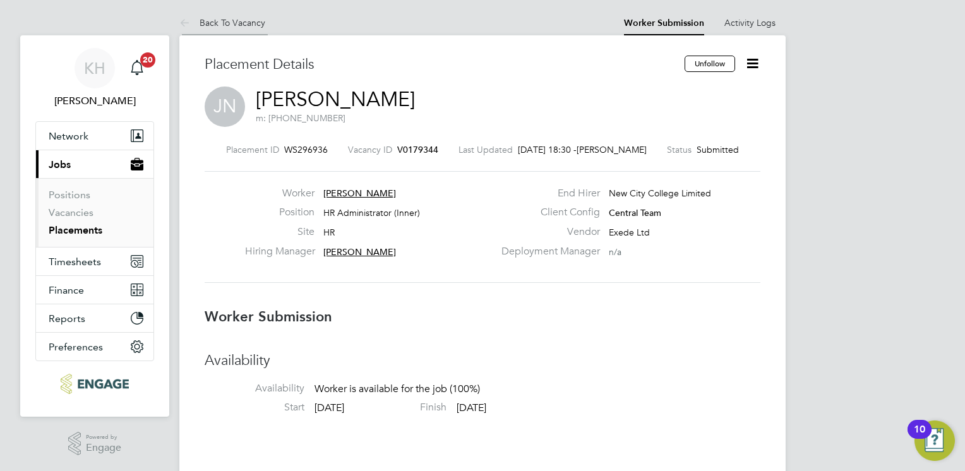
click at [253, 27] on link "Back To Vacancy" at bounding box center [222, 22] width 86 height 11
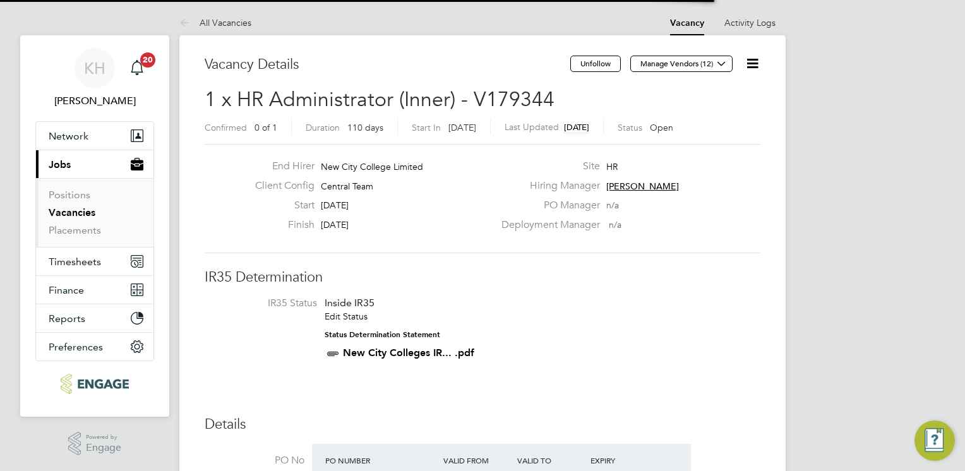
scroll to position [37, 88]
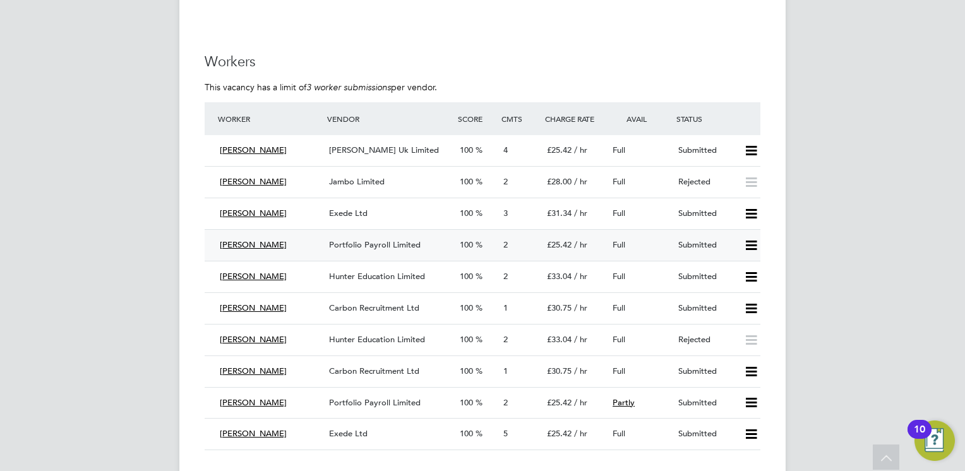
click at [407, 242] on span "Portfolio Payroll Limited" at bounding box center [375, 244] width 92 height 11
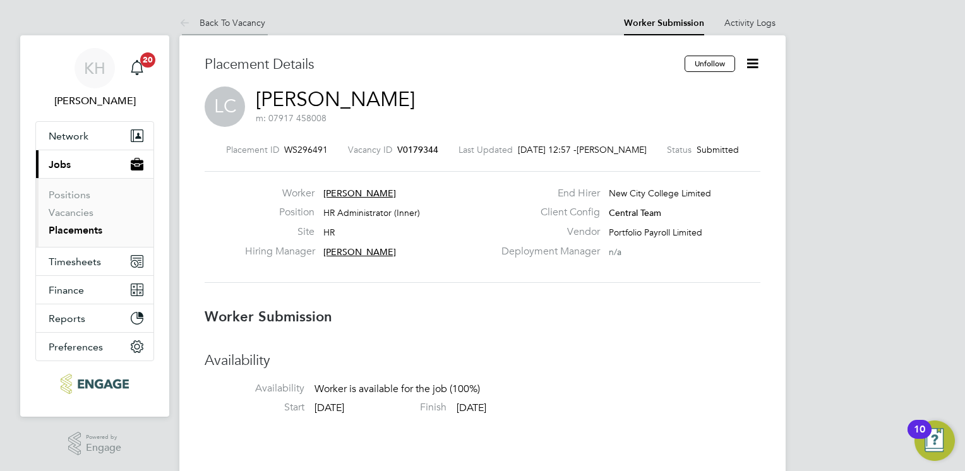
click at [254, 27] on link "Back To Vacancy" at bounding box center [222, 22] width 86 height 11
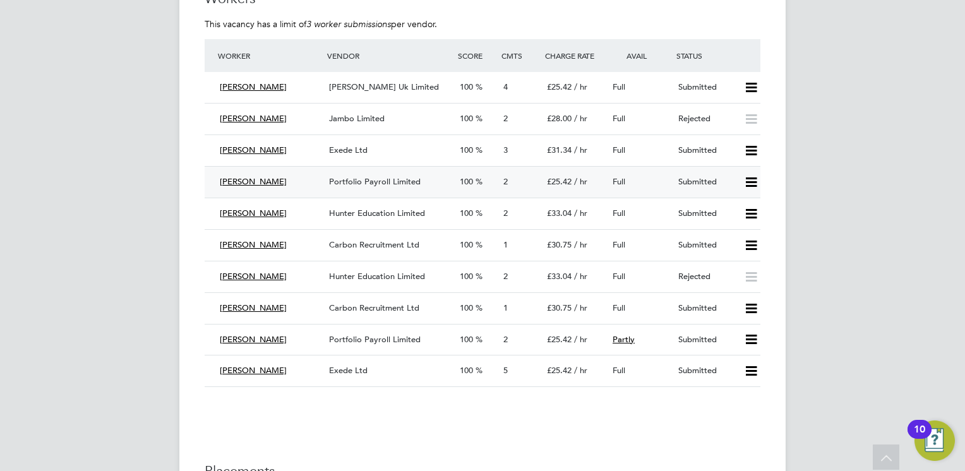
click at [753, 183] on icon at bounding box center [751, 182] width 16 height 10
click at [748, 228] on li "Reject" at bounding box center [735, 227] width 44 height 18
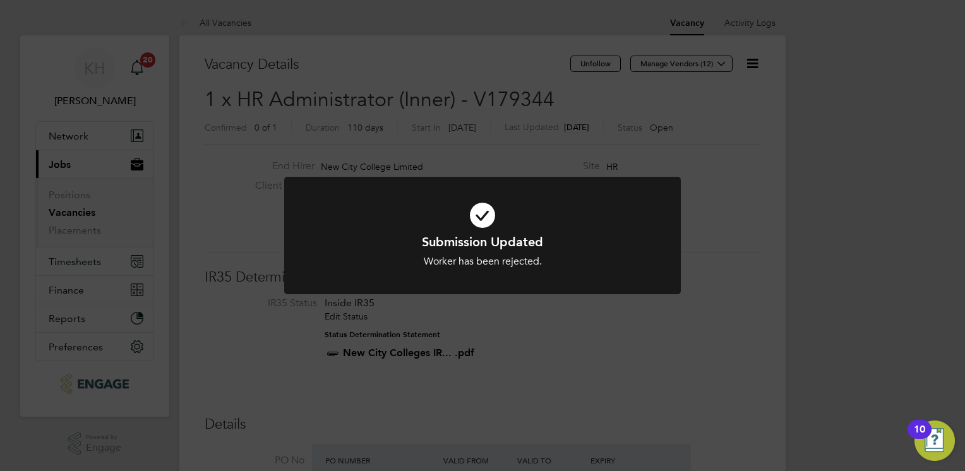
click at [806, 286] on div "Submission Updated Worker has been rejected. Cancel Okay" at bounding box center [482, 235] width 965 height 471
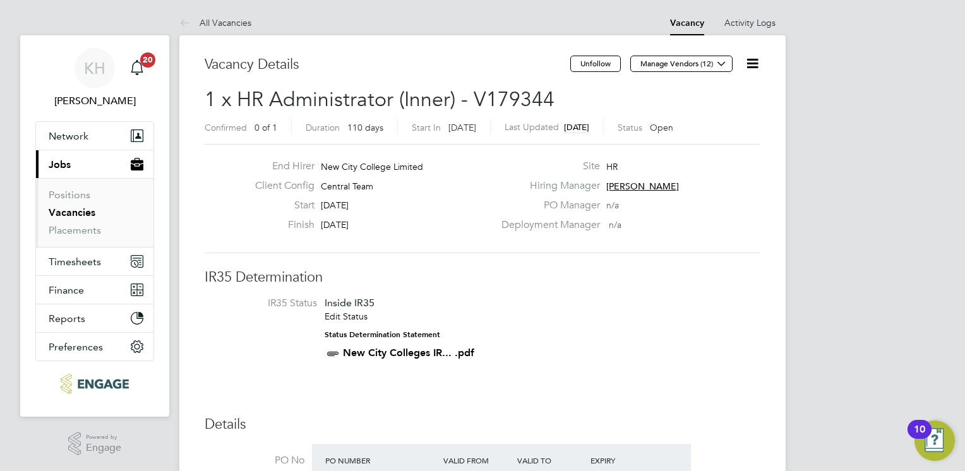
click at [760, 201] on div "PO Manager n/a" at bounding box center [630, 209] width 272 height 20
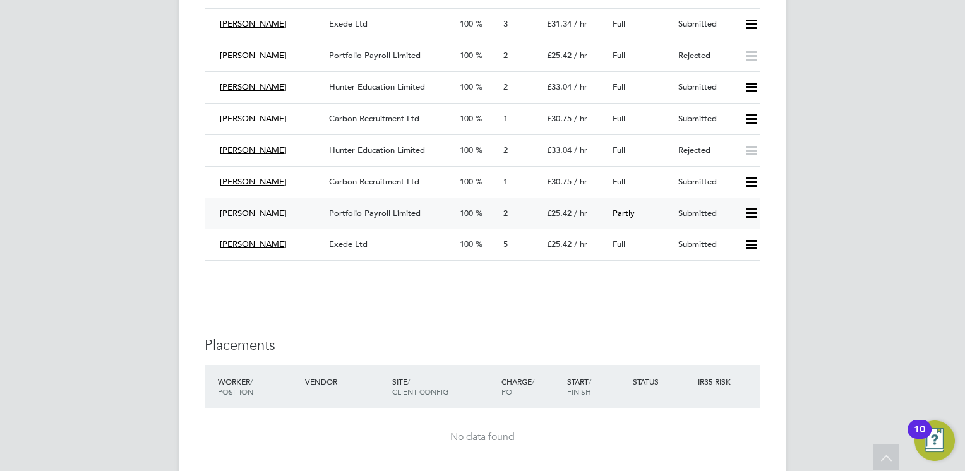
click at [756, 208] on icon at bounding box center [751, 213] width 16 height 10
click at [735, 262] on li "Reject" at bounding box center [735, 257] width 44 height 18
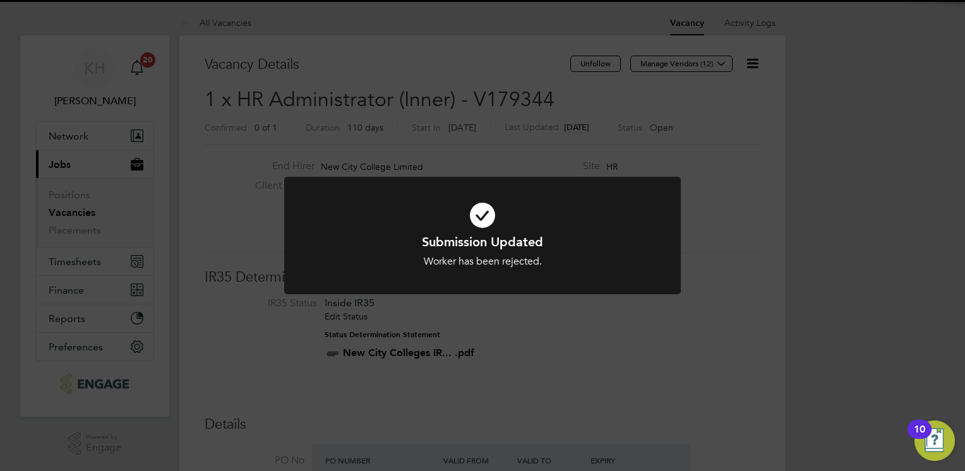
click at [810, 259] on div "Submission Updated Worker has been rejected. Cancel Okay" at bounding box center [482, 235] width 965 height 471
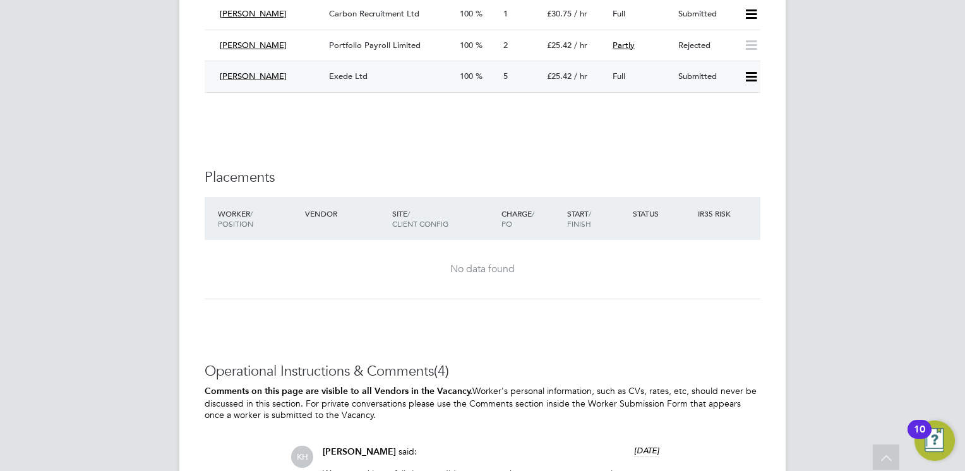
click at [344, 82] on div "Exede Ltd" at bounding box center [389, 76] width 131 height 21
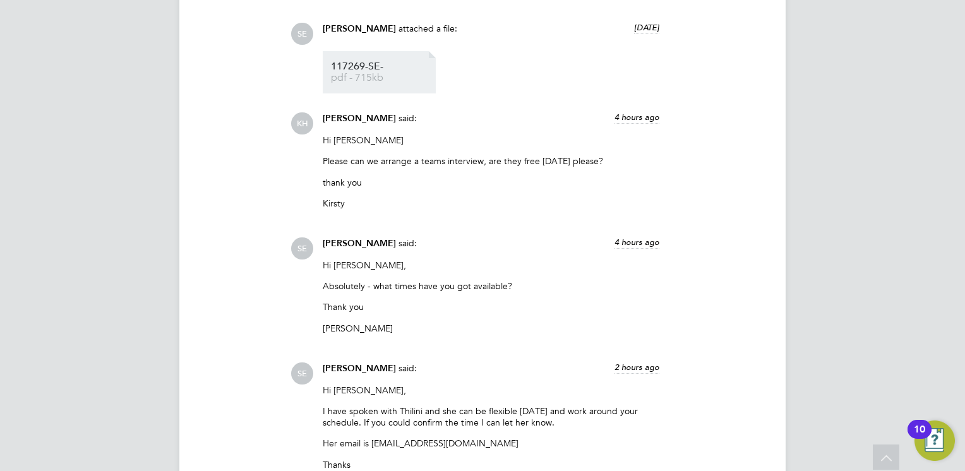
click at [356, 79] on span "pdf - 715kb" at bounding box center [381, 77] width 101 height 9
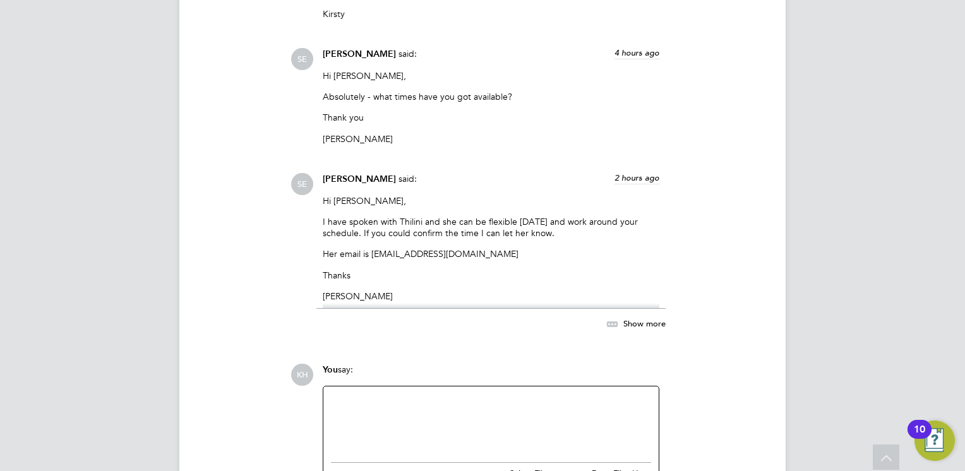
click at [470, 410] on div at bounding box center [491, 421] width 320 height 54
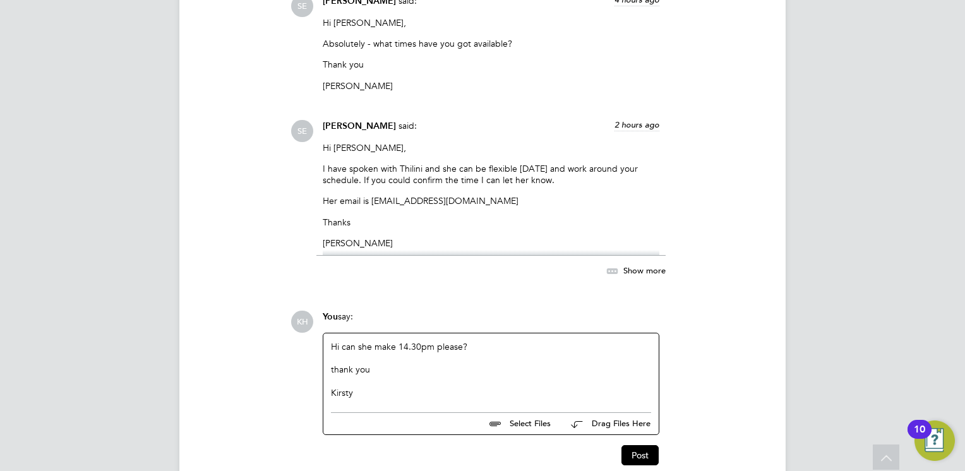
scroll to position [1690, 0]
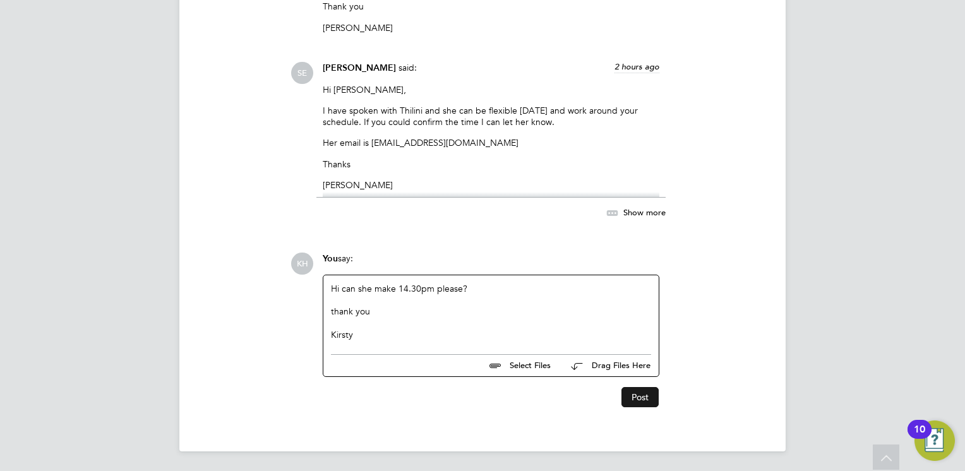
click at [657, 397] on button "Post" at bounding box center [639, 397] width 37 height 20
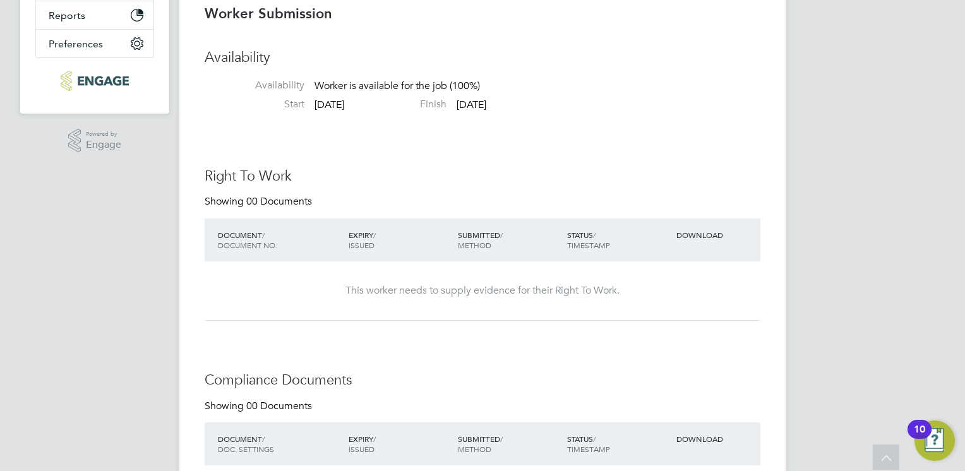
scroll to position [0, 0]
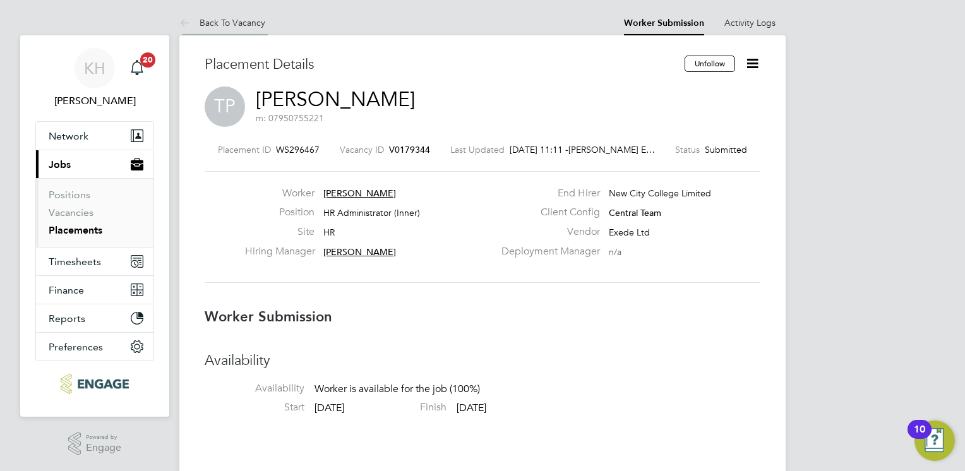
click at [255, 28] on li "Back To Vacancy" at bounding box center [222, 22] width 86 height 25
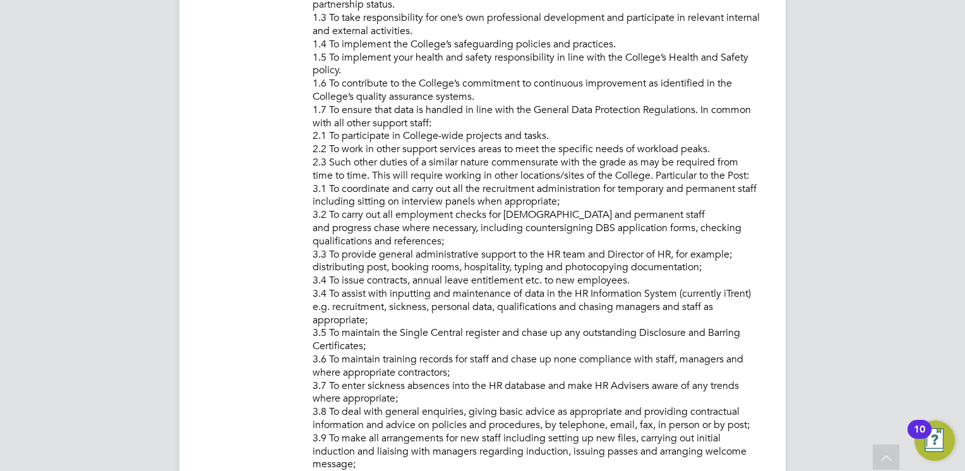
scroll to position [631, 0]
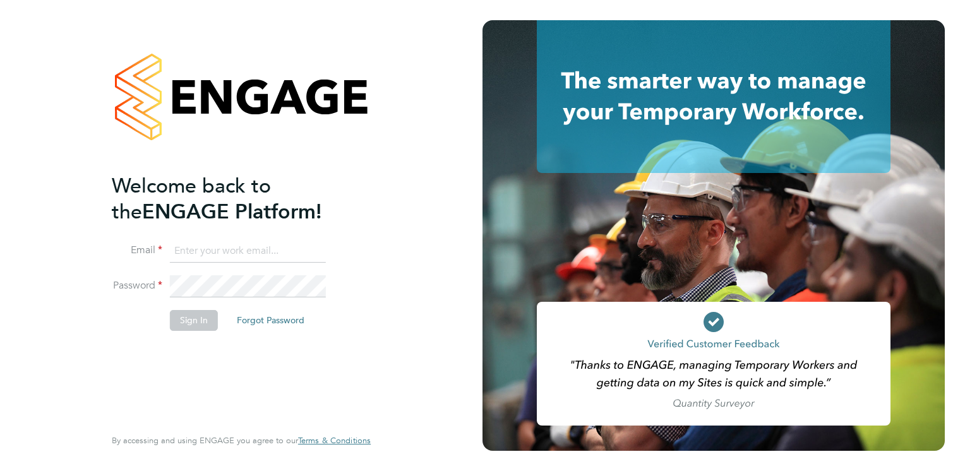
type input "[EMAIL_ADDRESS][PERSON_NAME][DOMAIN_NAME]"
click at [191, 314] on button "Sign In" at bounding box center [194, 320] width 48 height 20
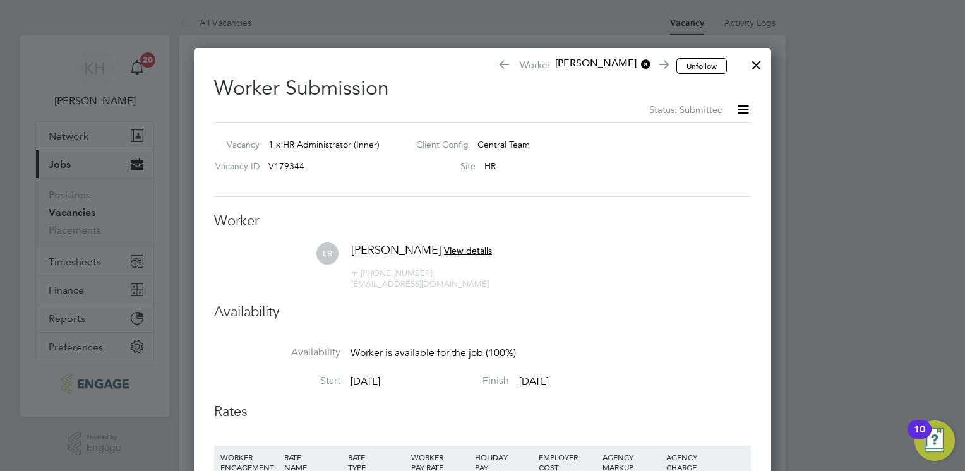
click at [757, 64] on div at bounding box center [756, 62] width 23 height 23
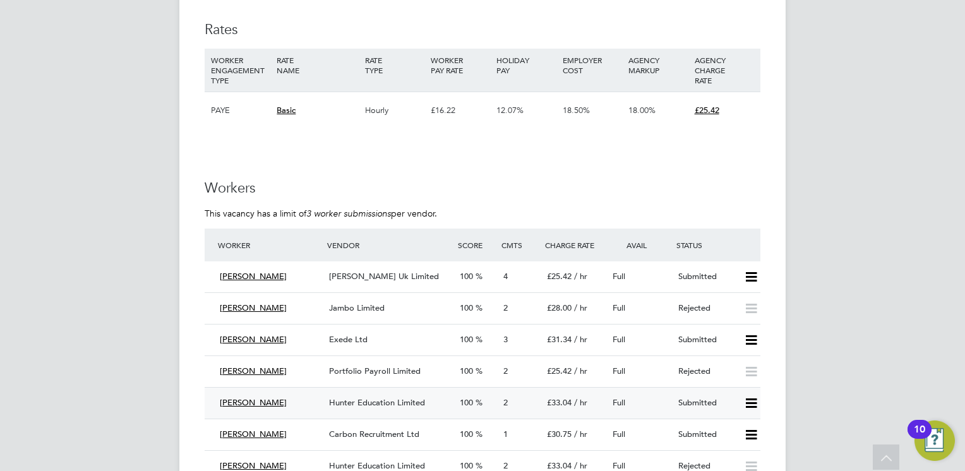
click at [345, 398] on span "Hunter Education Limited" at bounding box center [377, 402] width 96 height 11
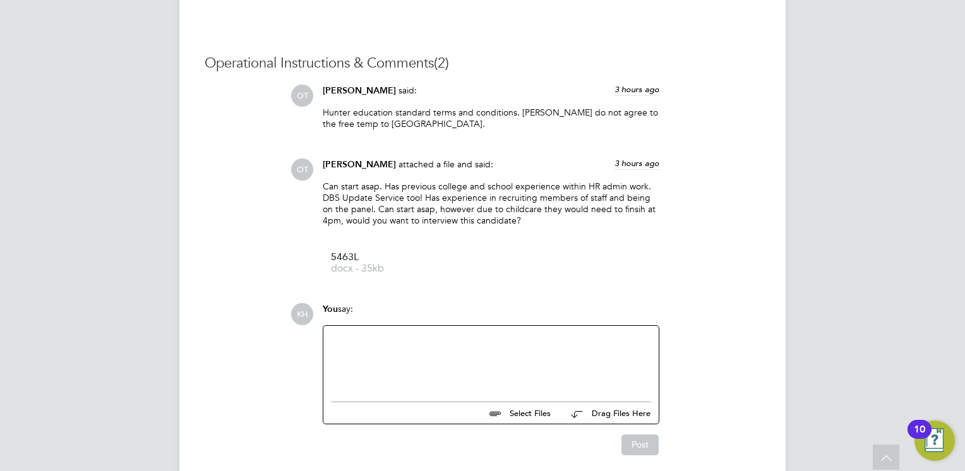
click at [377, 332] on div at bounding box center [490, 360] width 335 height 69
click at [365, 258] on span "5463L" at bounding box center [381, 257] width 101 height 9
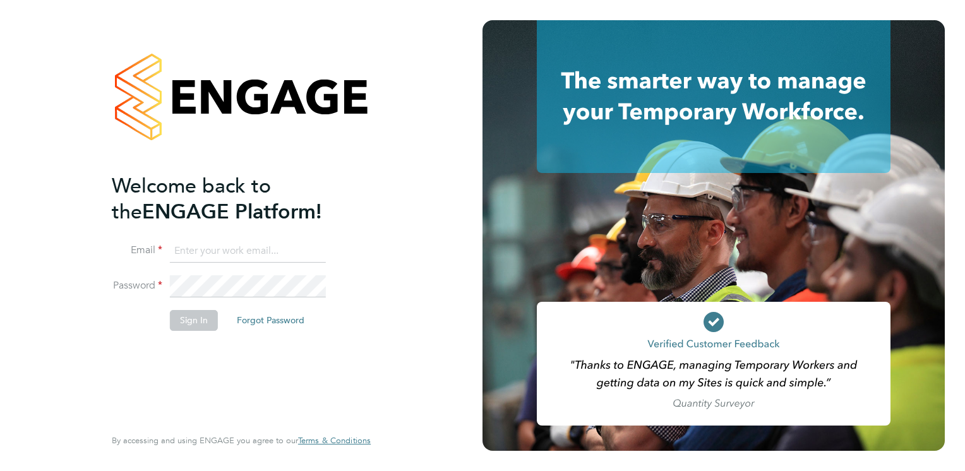
type input "[EMAIL_ADDRESS][PERSON_NAME][DOMAIN_NAME]"
click at [201, 323] on button "Sign In" at bounding box center [194, 320] width 48 height 20
click at [200, 321] on div "Sorry, we are having problems connecting to our services." at bounding box center [241, 235] width 482 height 471
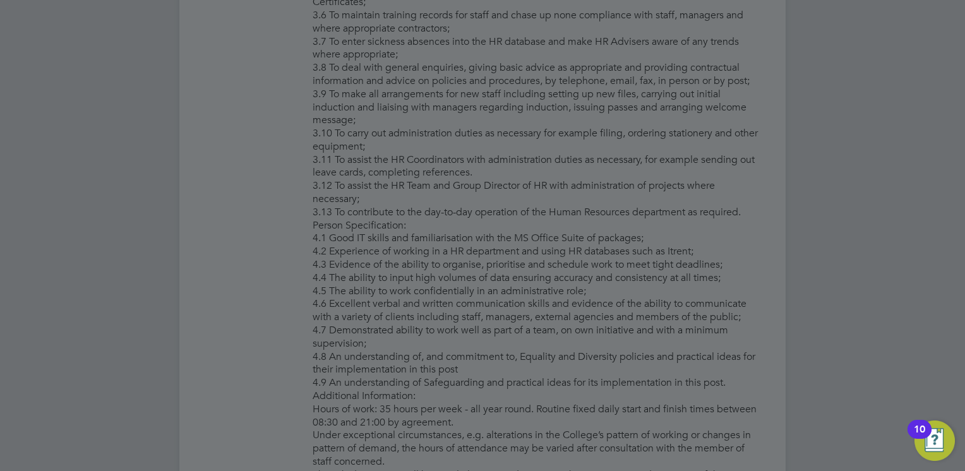
click at [734, 309] on div at bounding box center [482, 235] width 965 height 471
click at [752, 69] on div at bounding box center [482, 235] width 965 height 471
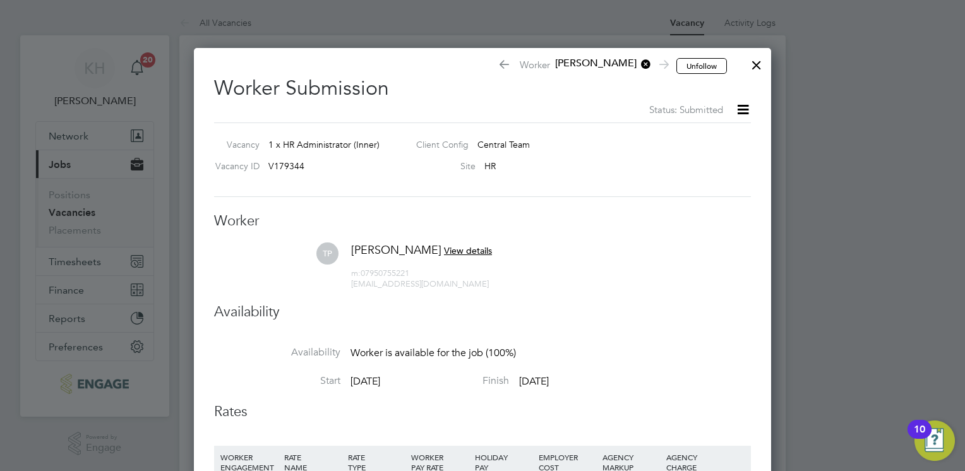
click at [836, 140] on div at bounding box center [482, 235] width 965 height 471
drag, startPoint x: 133, startPoint y: 165, endPoint x: 127, endPoint y: 123, distance: 43.3
click at [129, 135] on div at bounding box center [482, 235] width 965 height 471
click at [756, 64] on div at bounding box center [756, 62] width 23 height 23
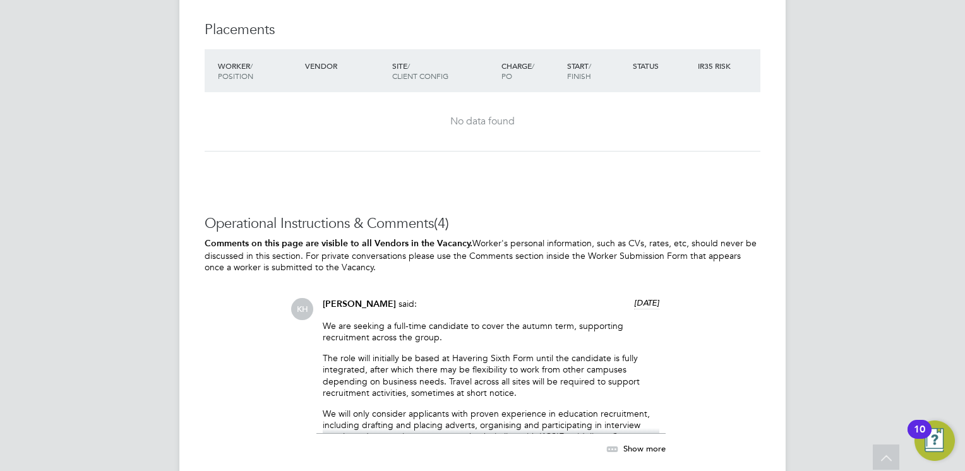
scroll to position [2273, 0]
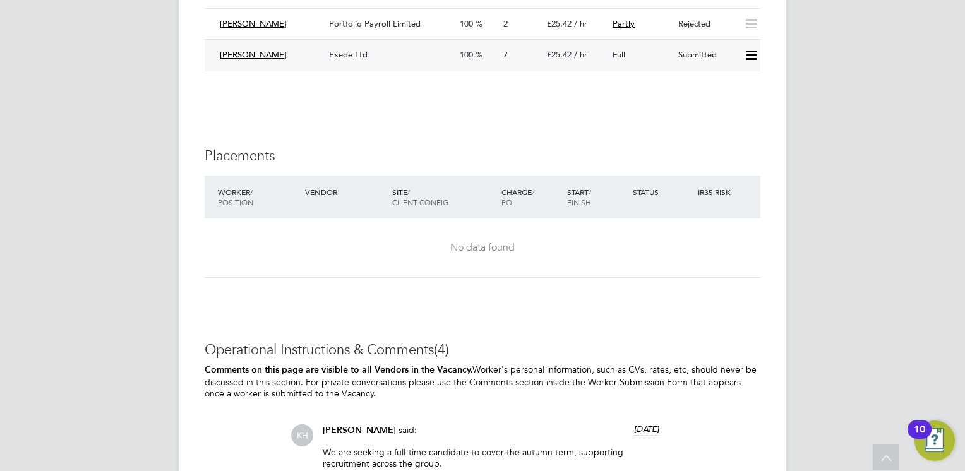
click at [348, 57] on span "Exede Ltd" at bounding box center [348, 54] width 39 height 11
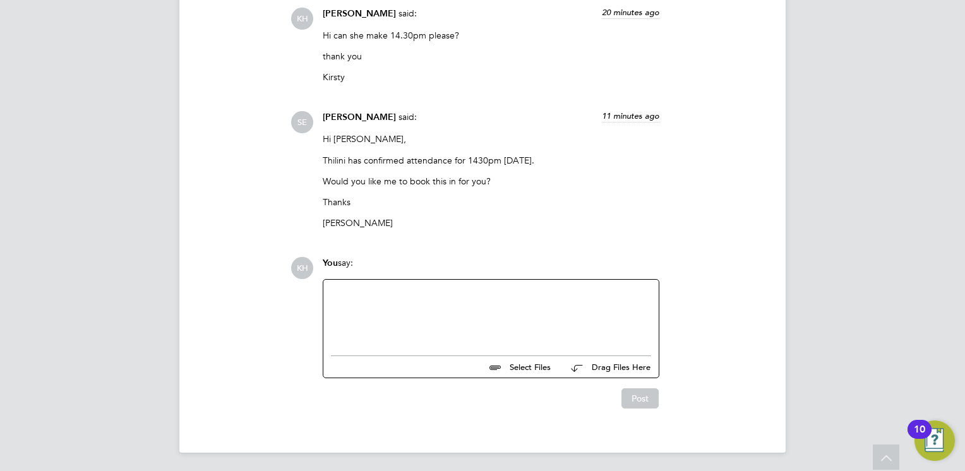
scroll to position [1937, 0]
click at [442, 306] on div at bounding box center [491, 312] width 320 height 54
click at [517, 320] on div "Yes please, both myself and Kerry will" at bounding box center [491, 314] width 320 height 11
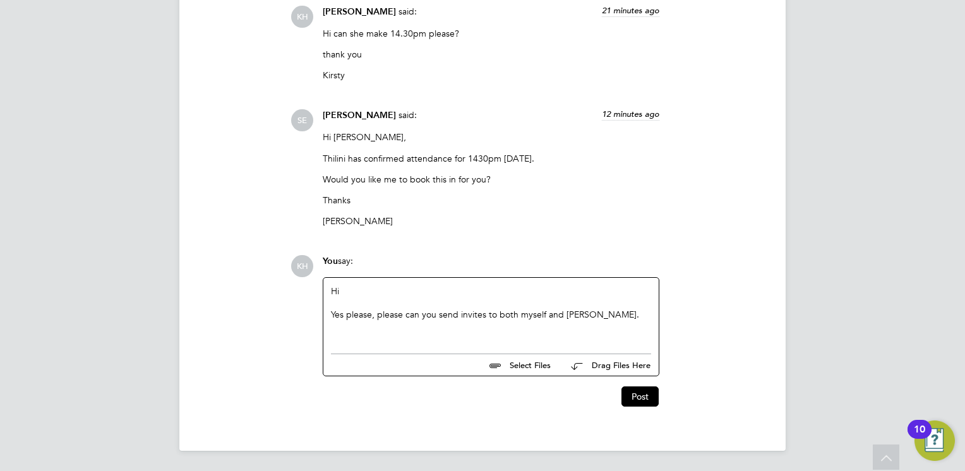
click at [599, 314] on div "Yes please, please can you send invites to both myself and Kerry." at bounding box center [491, 314] width 320 height 11
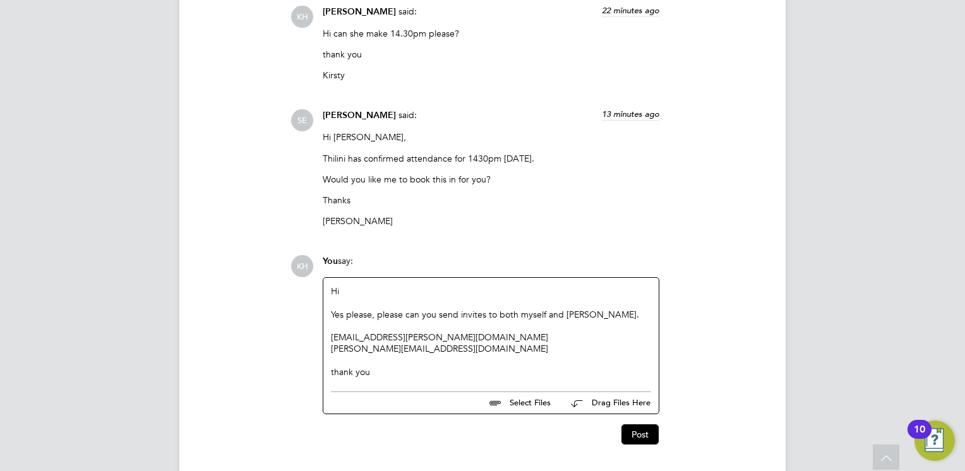
drag, startPoint x: 379, startPoint y: 369, endPoint x: 328, endPoint y: 289, distance: 94.8
click at [328, 289] on div "Hi Yes please, please can you send invites to both myself and Kerry. Kirsty.han…" at bounding box center [490, 331] width 335 height 107
copy div "Hi Yes please, please can you send invites to both myself and Kerry. Kirsty.han…"
click at [637, 434] on button "Post" at bounding box center [639, 434] width 37 height 20
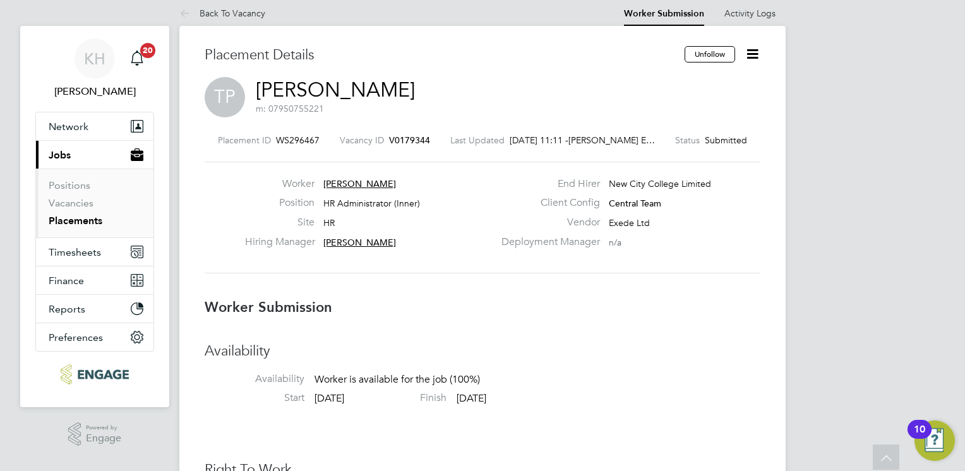
scroll to position [0, 0]
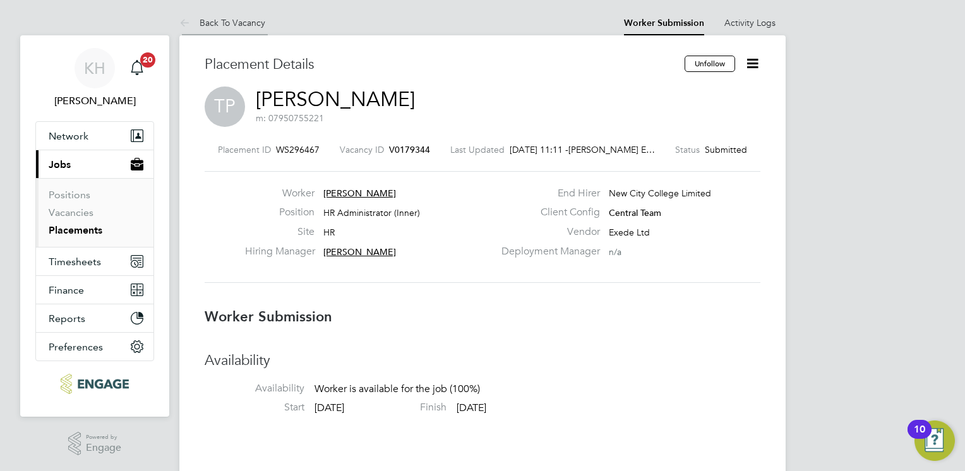
click at [252, 20] on link "Back To Vacancy" at bounding box center [222, 22] width 86 height 11
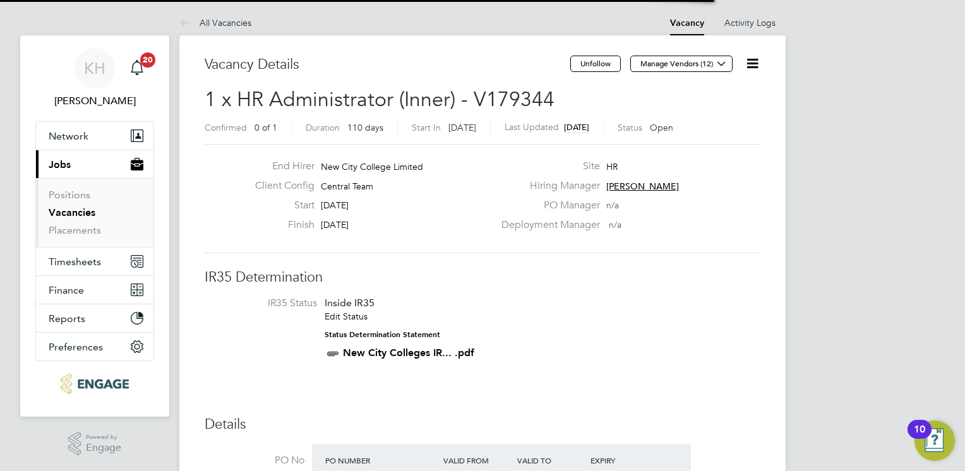
scroll to position [21, 119]
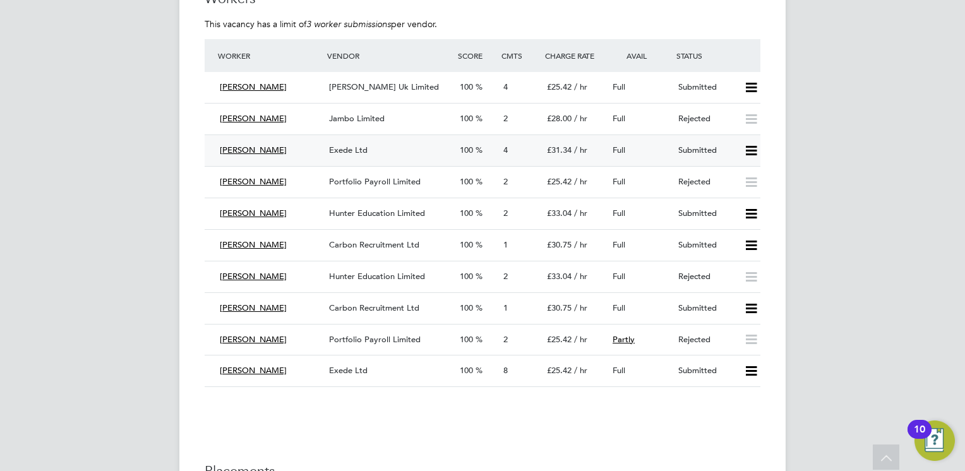
click at [393, 148] on div "Exede Ltd" at bounding box center [389, 150] width 131 height 21
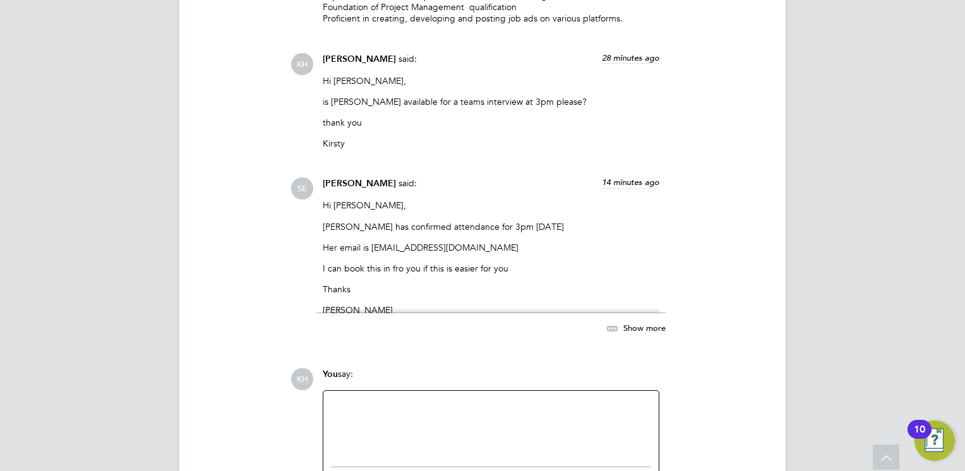
click at [397, 427] on div at bounding box center [491, 425] width 320 height 54
paste div
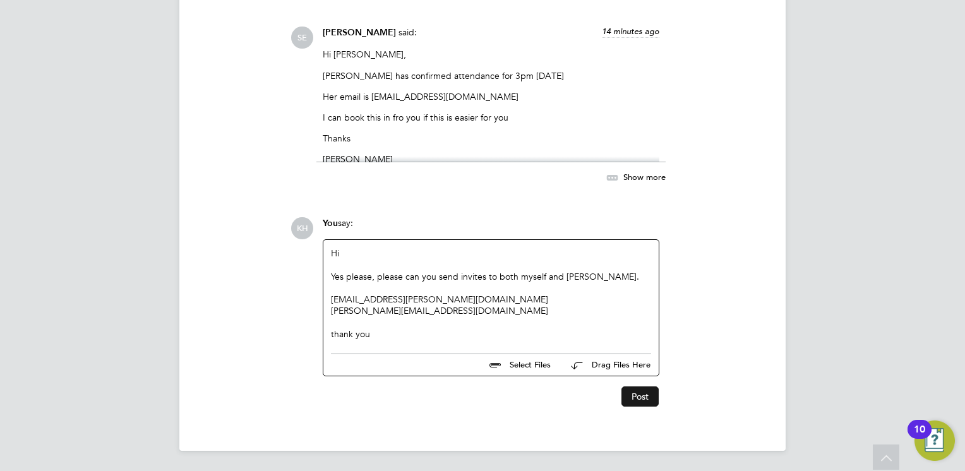
click at [631, 396] on button "Post" at bounding box center [639, 396] width 37 height 20
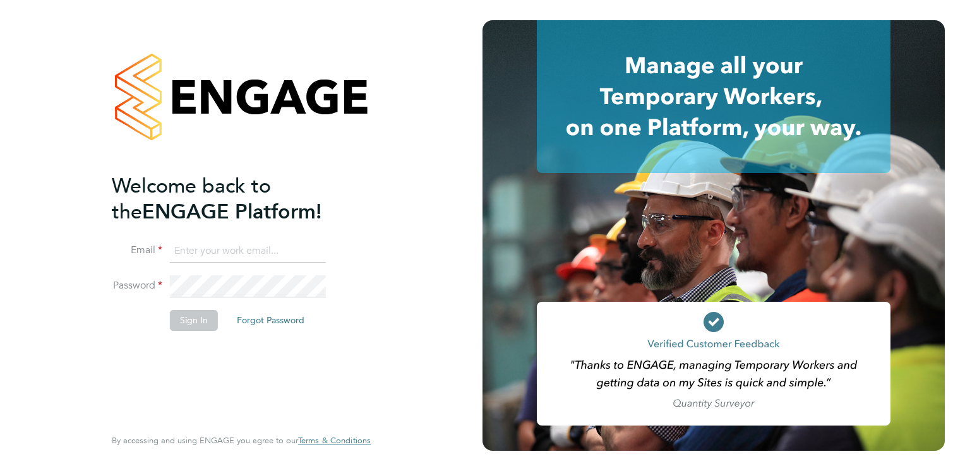
type input "[EMAIL_ADDRESS][PERSON_NAME][DOMAIN_NAME]"
click at [174, 312] on button "Sign In" at bounding box center [194, 320] width 48 height 20
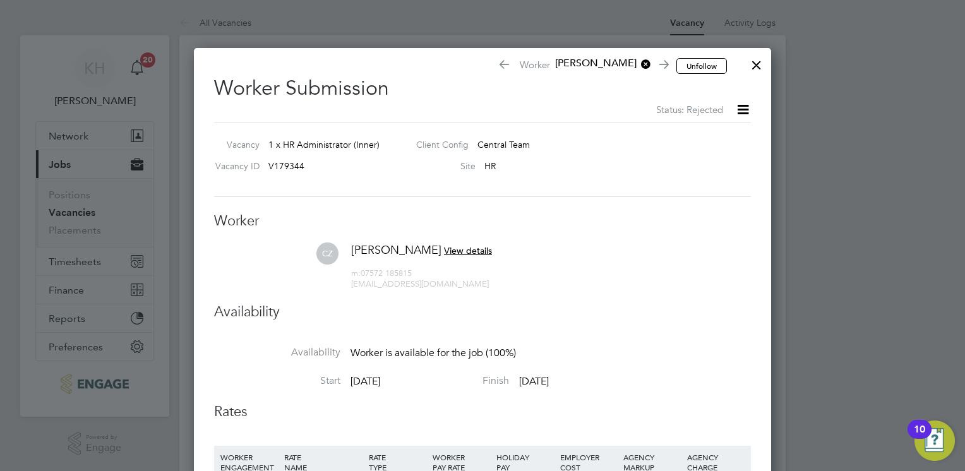
click at [755, 64] on div at bounding box center [756, 62] width 23 height 23
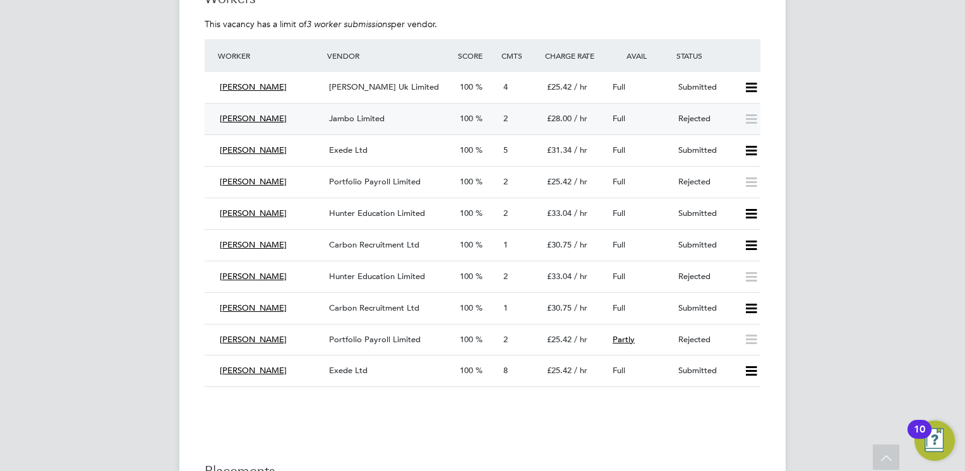
click at [387, 109] on div "Jambo Limited" at bounding box center [389, 119] width 131 height 21
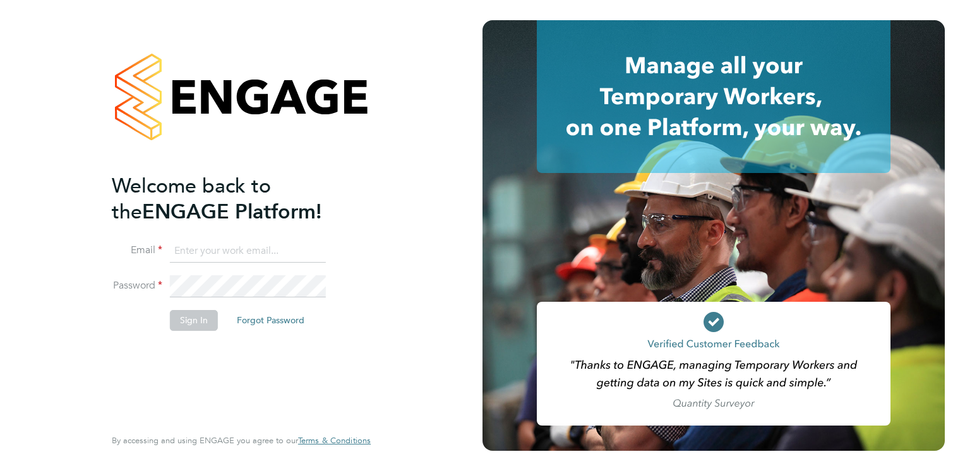
type input "[EMAIL_ADDRESS][PERSON_NAME][DOMAIN_NAME]"
click at [181, 320] on button "Sign In" at bounding box center [194, 320] width 48 height 20
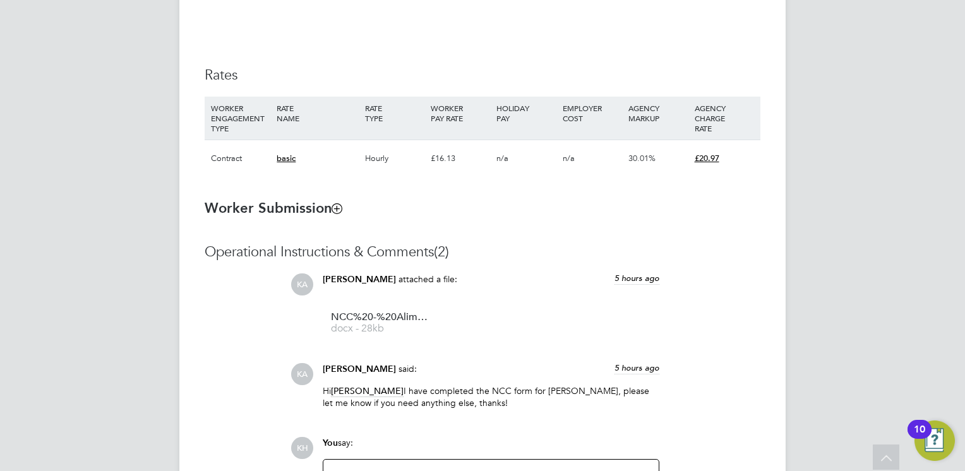
scroll to position [947, 0]
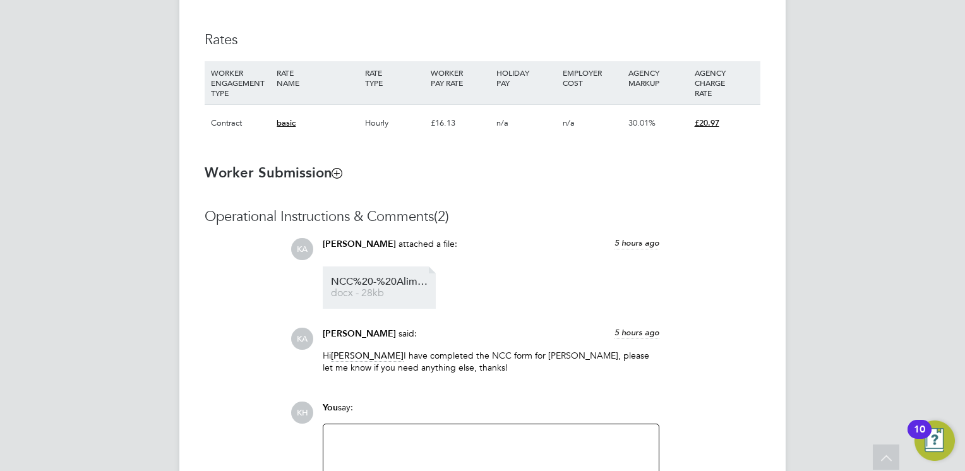
click at [381, 282] on span "NCC%20-%20Alimot%20" at bounding box center [381, 281] width 101 height 9
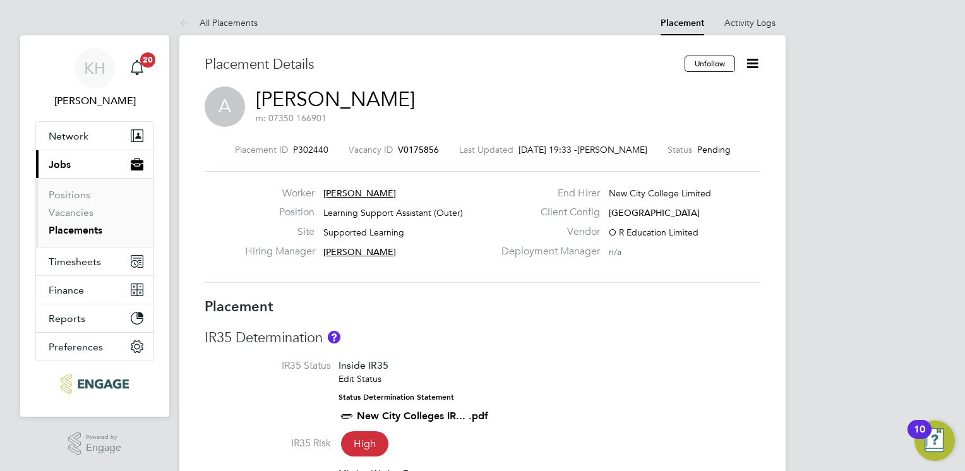
click at [753, 59] on icon at bounding box center [752, 64] width 16 height 16
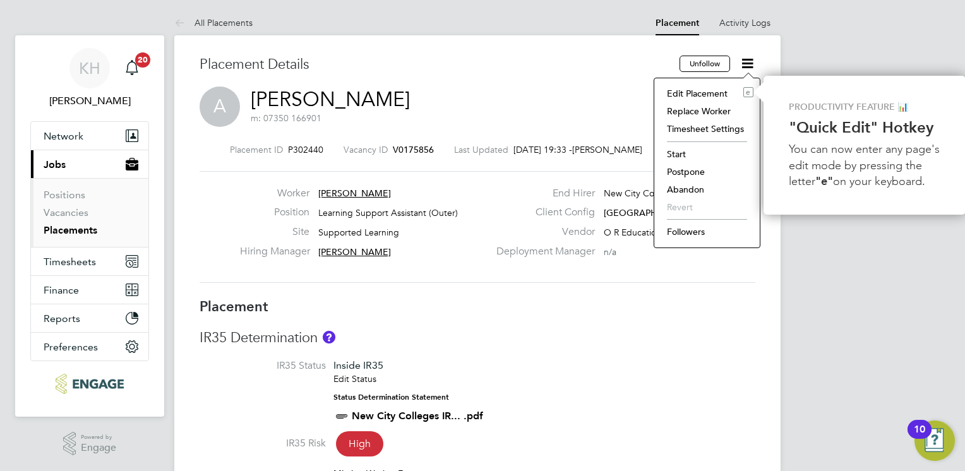
click at [692, 228] on li "Followers" at bounding box center [707, 232] width 93 height 18
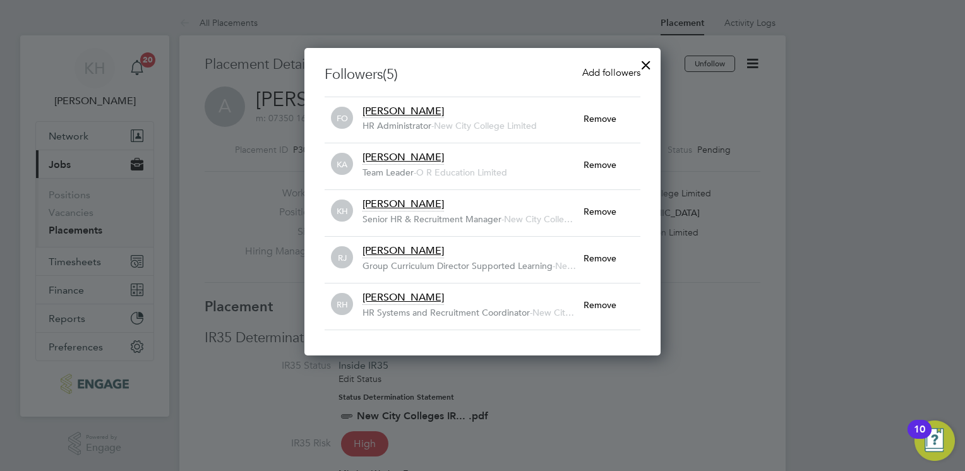
click at [647, 59] on div at bounding box center [646, 62] width 23 height 23
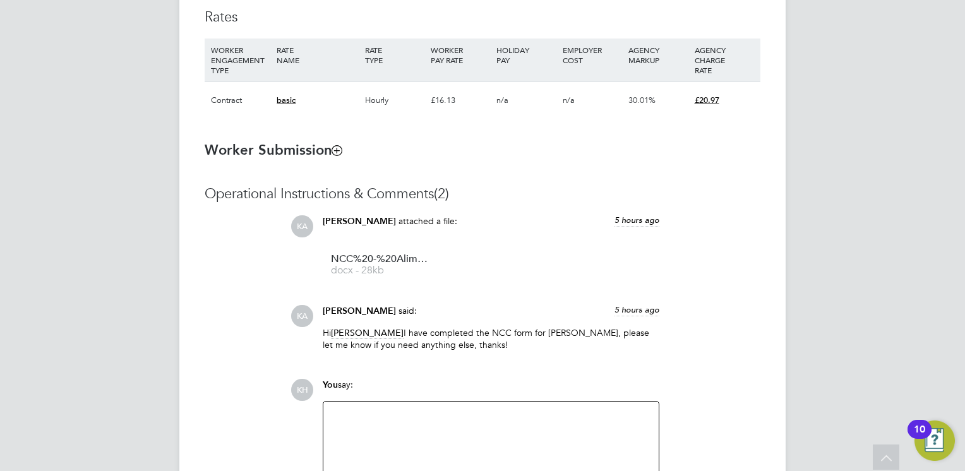
scroll to position [1031, 0]
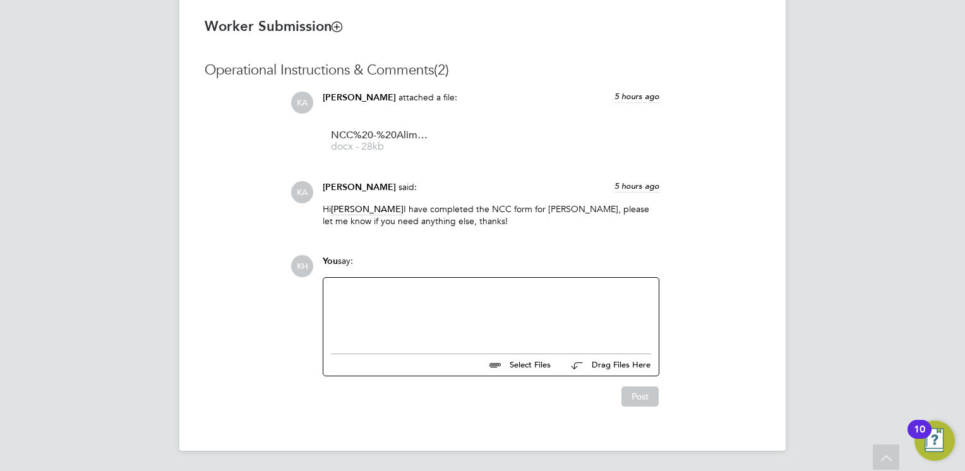
click at [619, 331] on div at bounding box center [491, 312] width 320 height 54
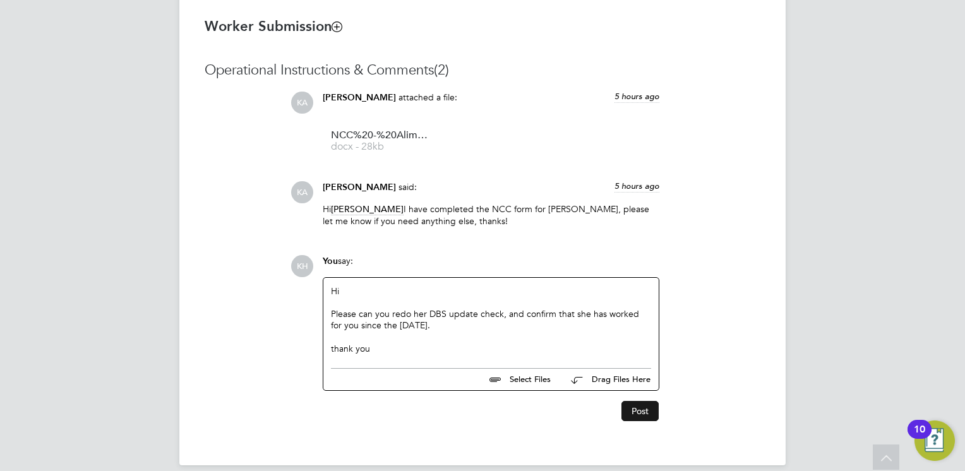
click at [642, 412] on button "Post" at bounding box center [639, 411] width 37 height 20
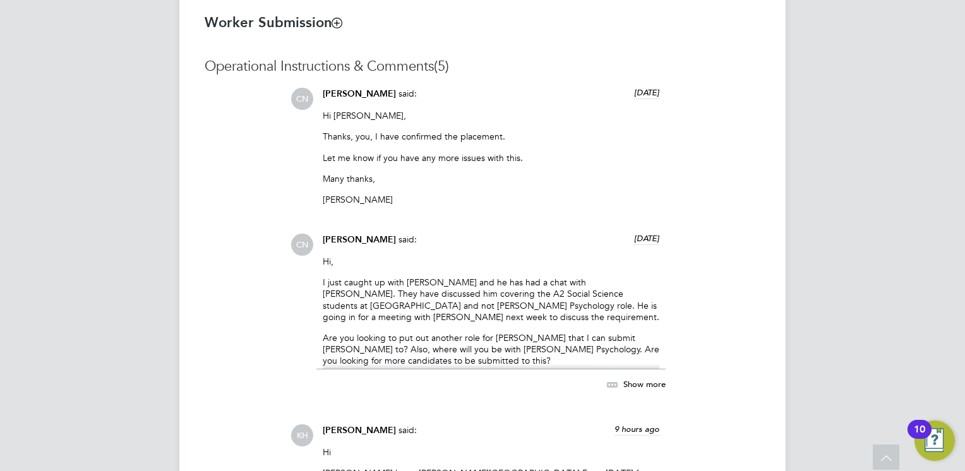
scroll to position [1137, 0]
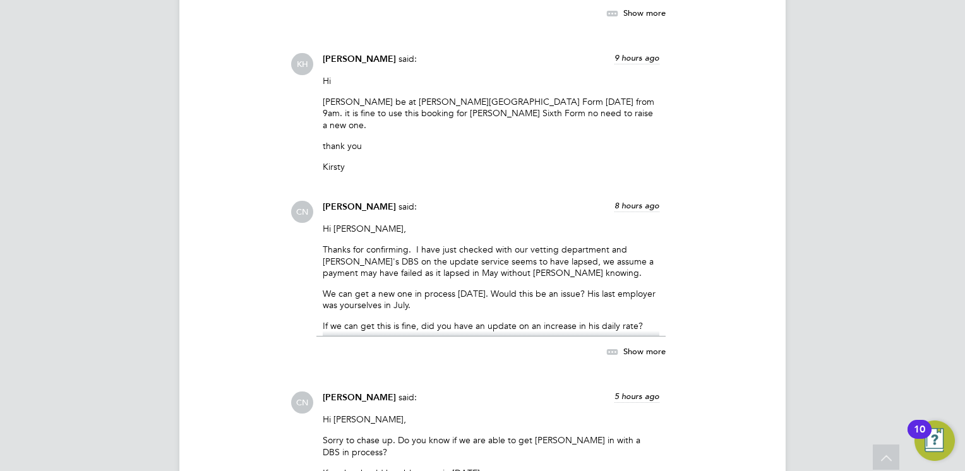
click at [662, 346] on span "Show more" at bounding box center [644, 351] width 42 height 11
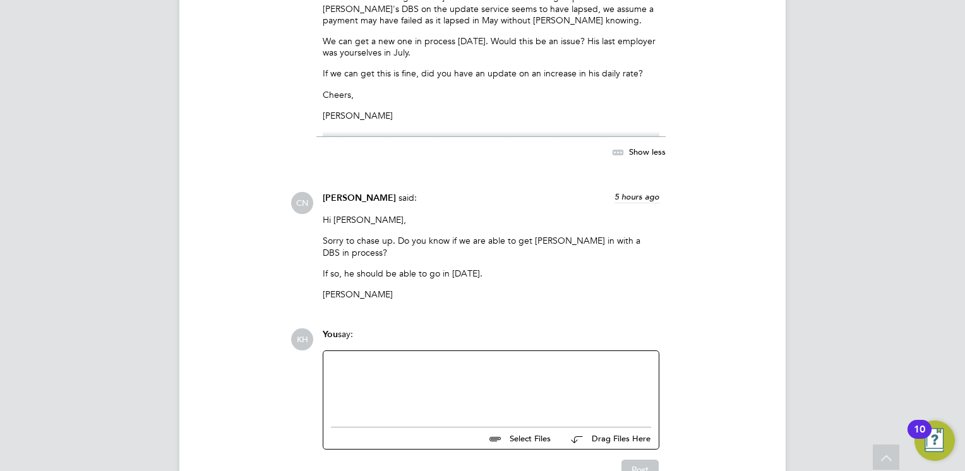
click at [432, 364] on div at bounding box center [491, 386] width 320 height 54
click at [609, 359] on div "the DBS will be fine as he was here in July and is continuing with us." at bounding box center [491, 386] width 320 height 54
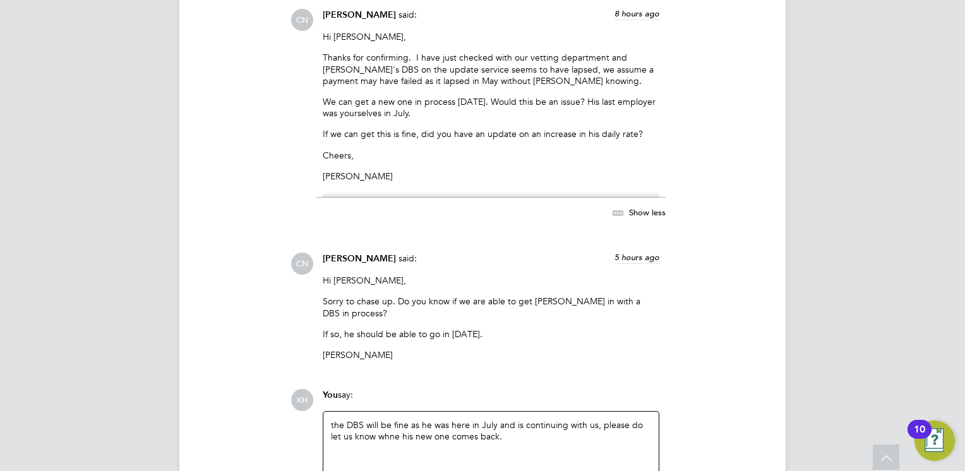
scroll to position [1579, 0]
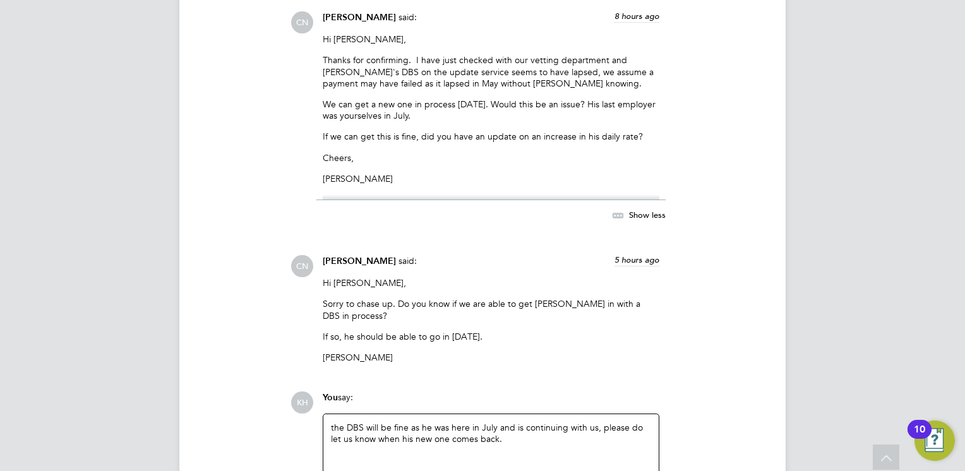
click at [536, 428] on div "the DBS will be fine as he was here in July and is continuing with us, please d…" at bounding box center [491, 449] width 320 height 54
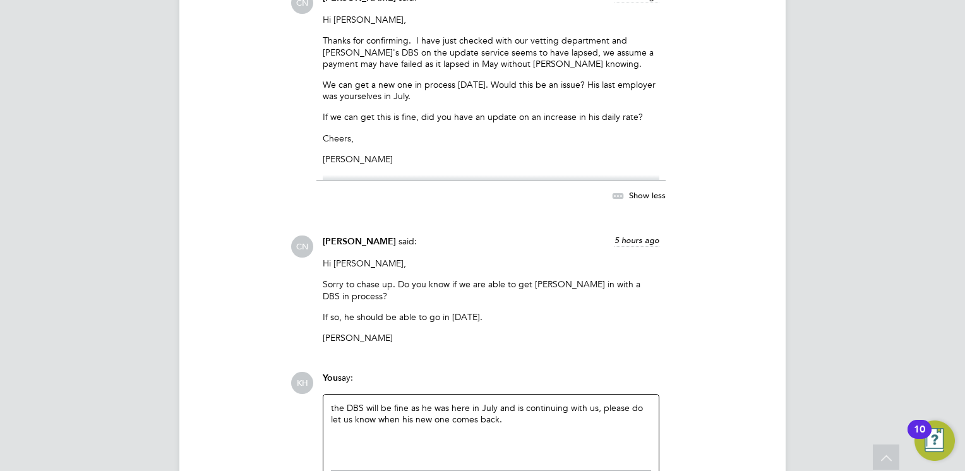
scroll to position [1703, 0]
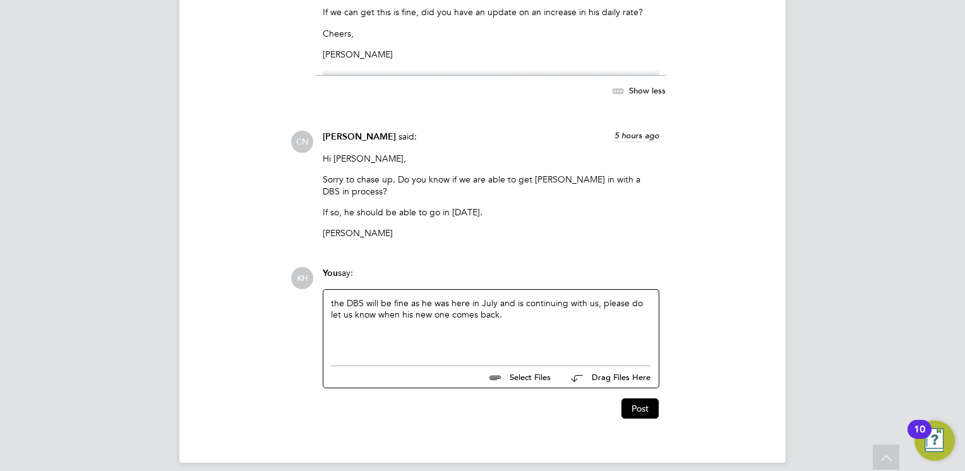
click at [515, 321] on div at bounding box center [491, 326] width 320 height 11
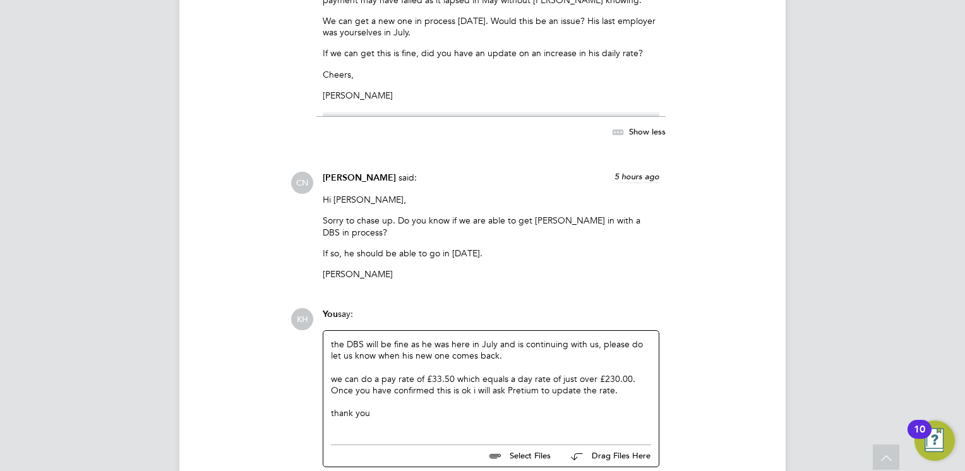
scroll to position [1640, 0]
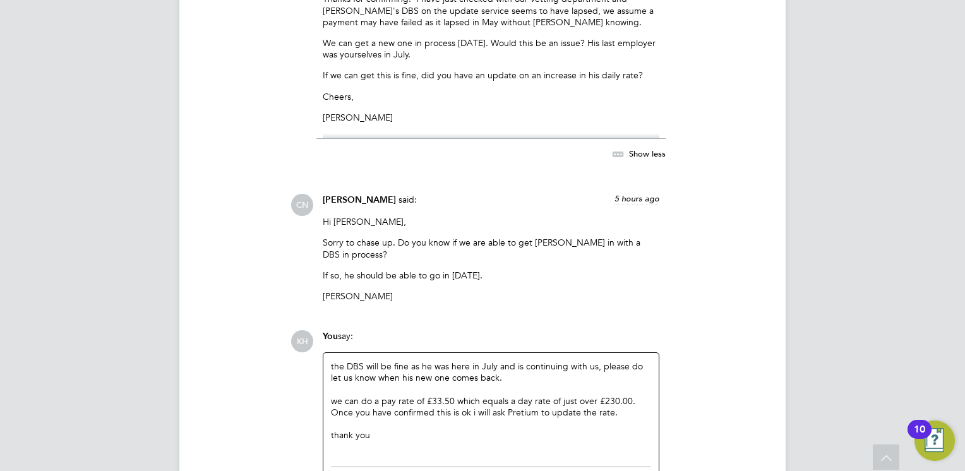
click at [628, 395] on div "we can do a pay rate of £33.50 which equals a day rate of just over £230.00. On…" at bounding box center [491, 406] width 320 height 23
click at [561, 417] on div "we can do a pay rate of £33.50 which equals a day rate of just over £230.00 (ba…" at bounding box center [491, 412] width 320 height 35
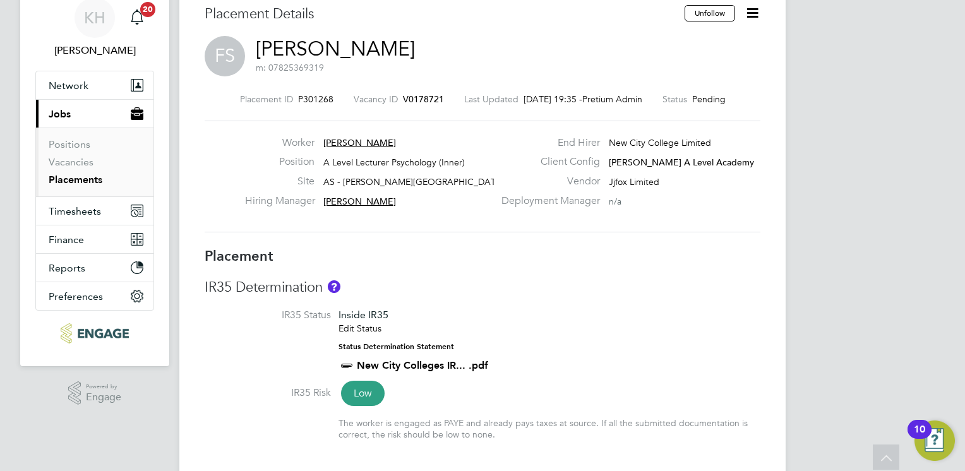
scroll to position [0, 0]
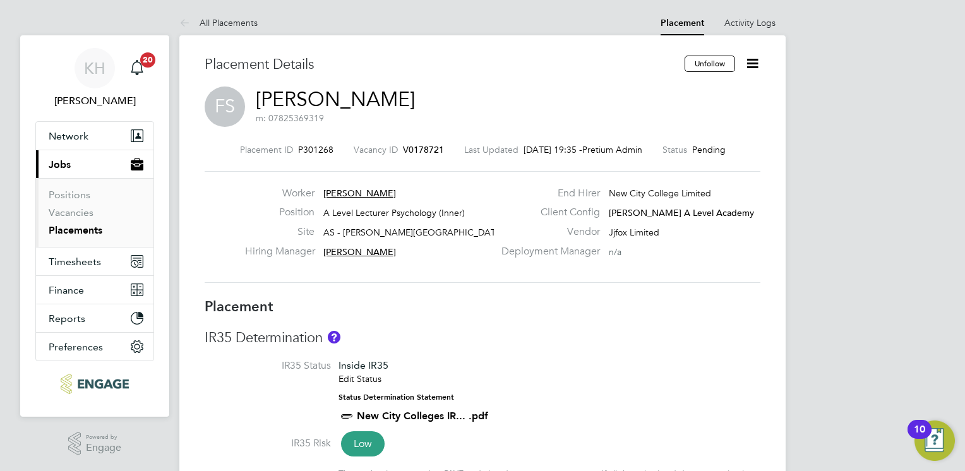
click at [744, 67] on icon at bounding box center [752, 64] width 16 height 16
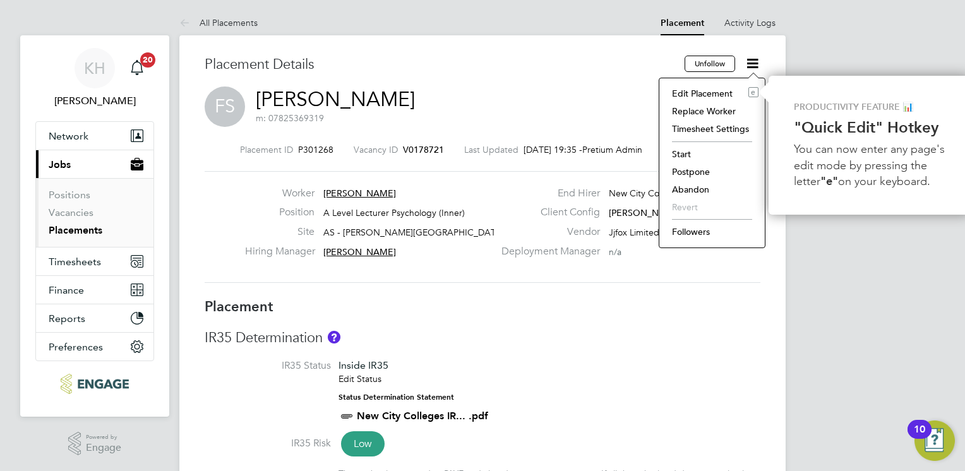
scroll to position [0, 5]
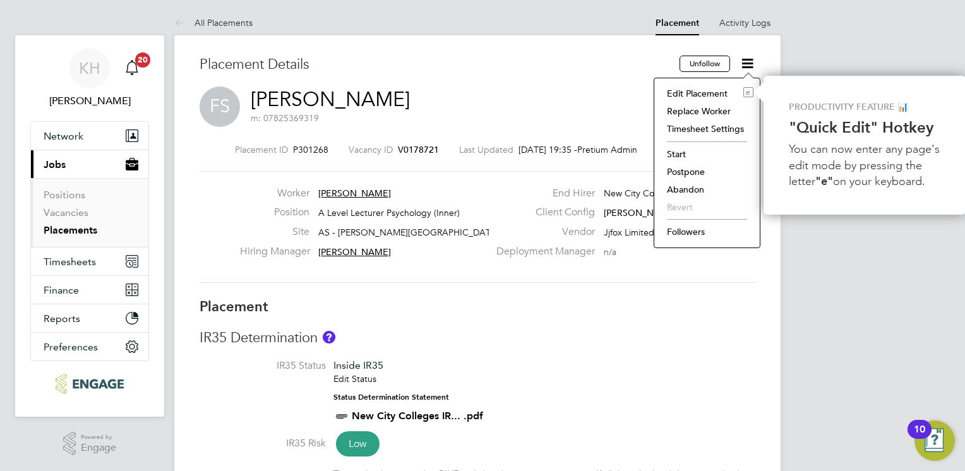
click at [700, 231] on li "Followers" at bounding box center [707, 232] width 93 height 18
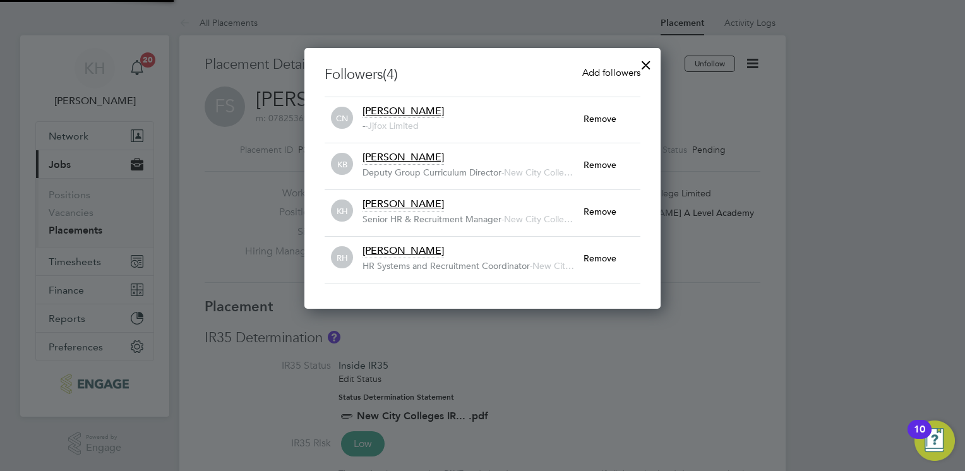
scroll to position [6, 6]
click at [643, 64] on div at bounding box center [646, 62] width 23 height 23
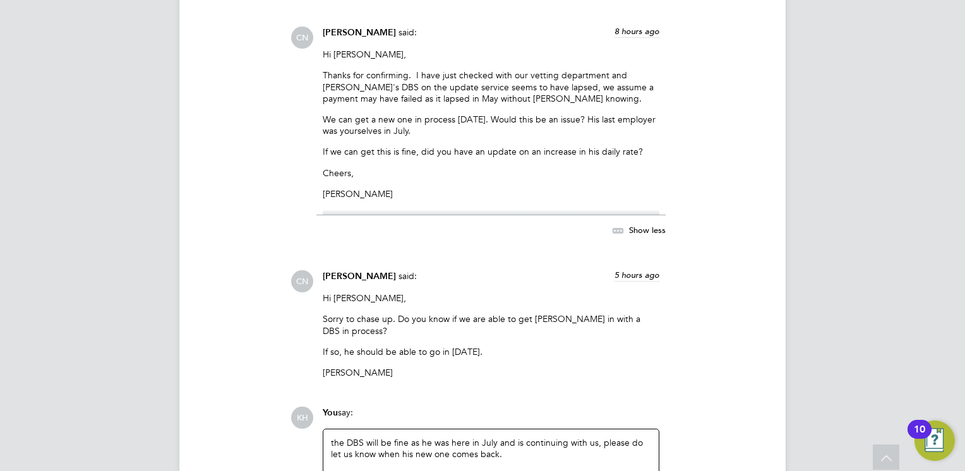
scroll to position [1753, 0]
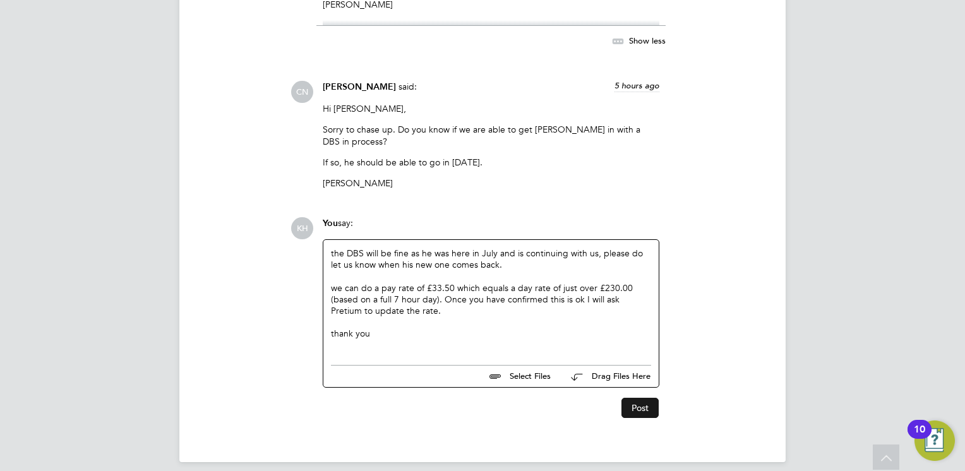
click at [636, 398] on button "Post" at bounding box center [639, 408] width 37 height 20
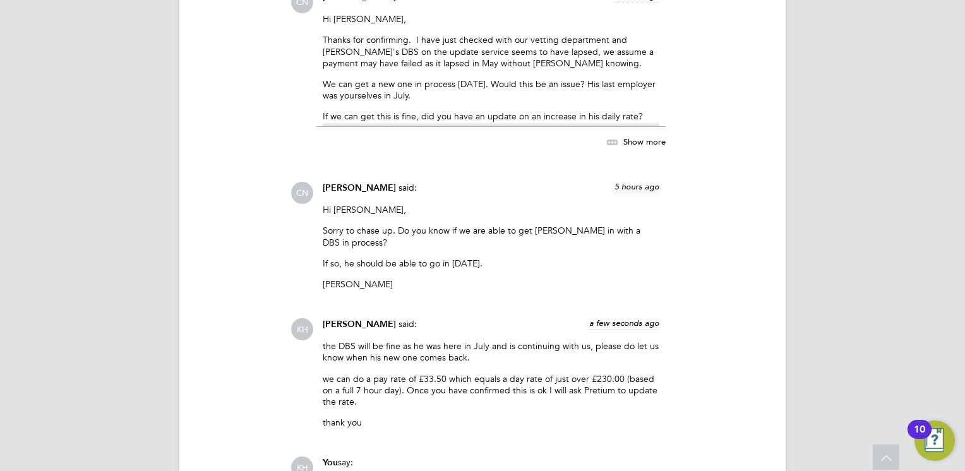
scroll to position [1788, 0]
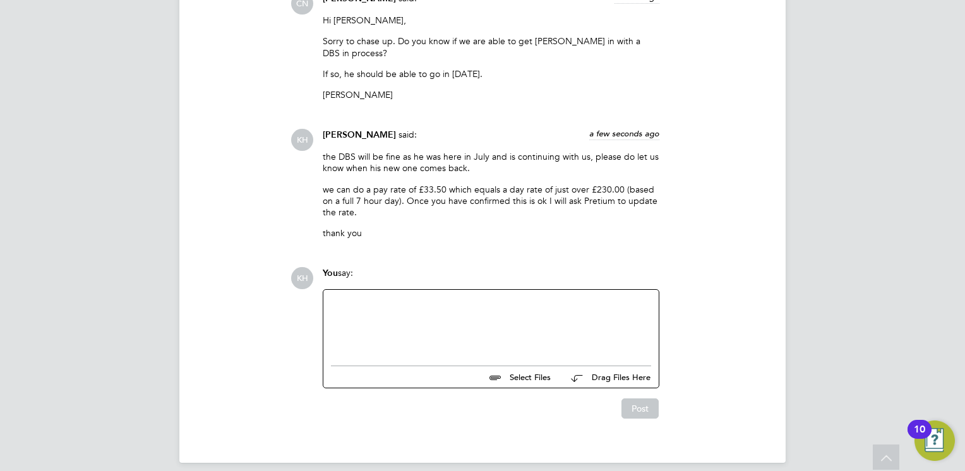
click at [602, 297] on div at bounding box center [491, 324] width 320 height 54
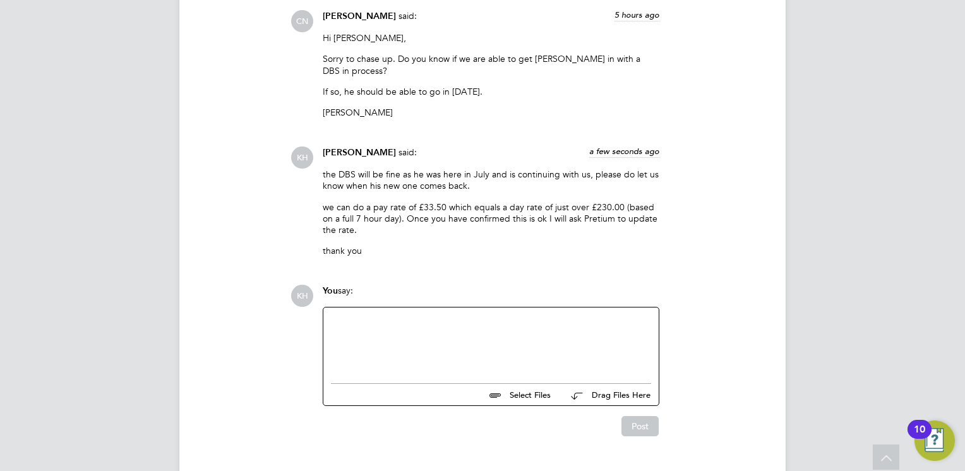
scroll to position [1536, 0]
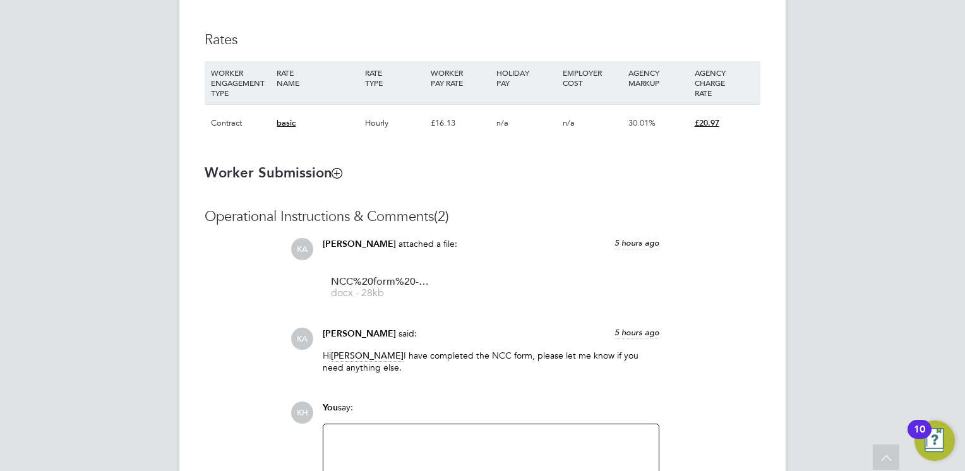
scroll to position [947, 0]
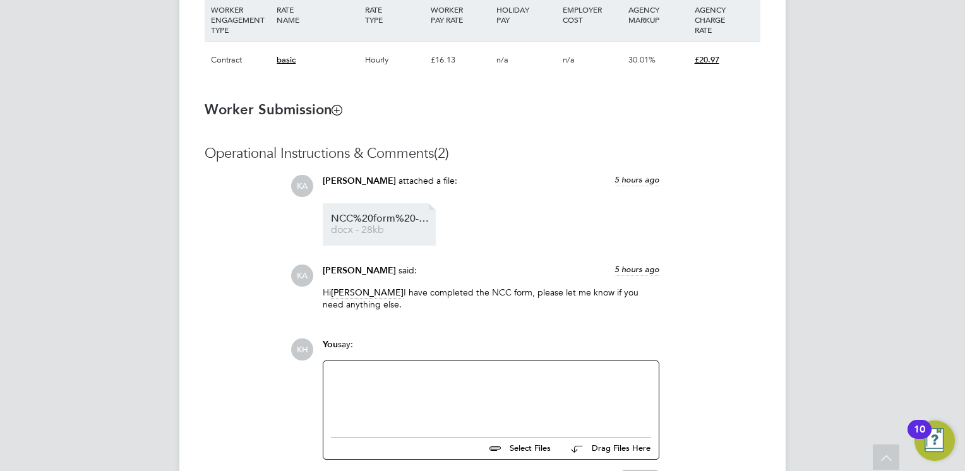
click at [379, 217] on span "NCC%20form%20-%20Diana%20" at bounding box center [381, 218] width 101 height 9
click at [501, 393] on div at bounding box center [491, 396] width 320 height 54
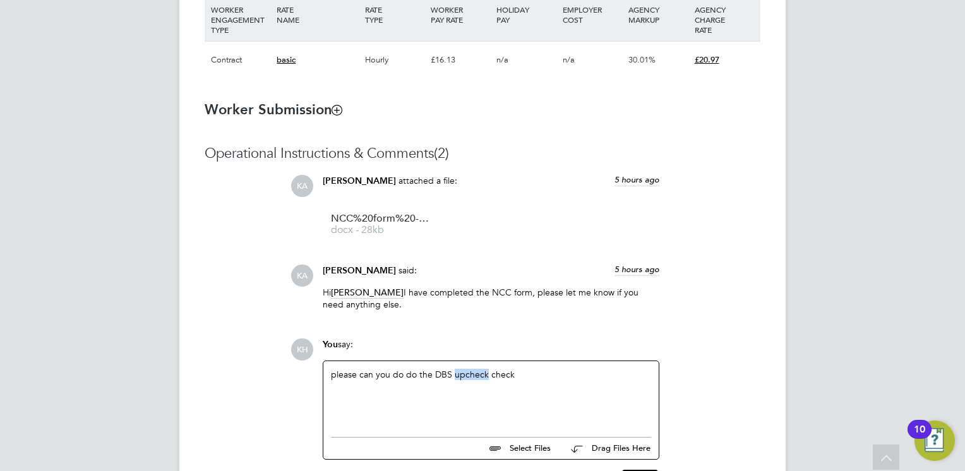
drag, startPoint x: 470, startPoint y: 376, endPoint x: 434, endPoint y: 404, distance: 45.0
click at [435, 404] on div "please can you do do the DBS upcheck check" at bounding box center [491, 396] width 320 height 54
click at [480, 370] on div "please can you do do the DBS upcheck check" at bounding box center [491, 396] width 320 height 54
click at [515, 374] on div "please can you do do the DBS update check" at bounding box center [491, 396] width 320 height 54
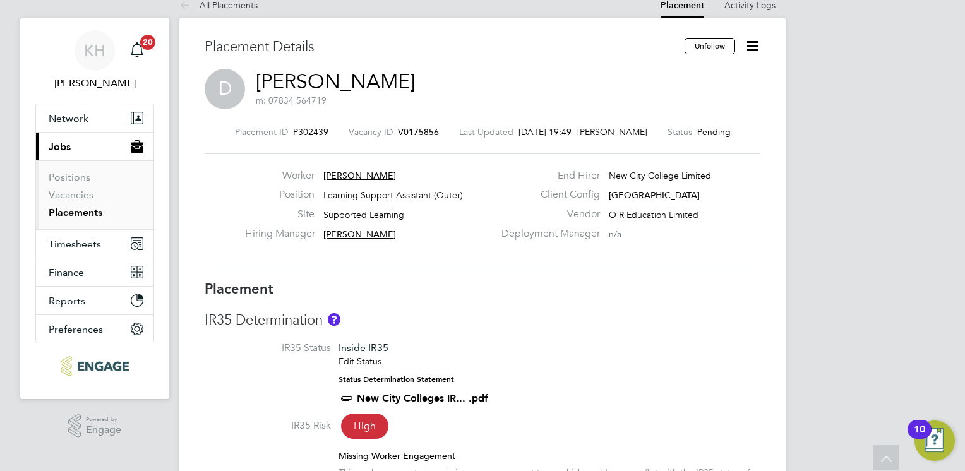
scroll to position [0, 0]
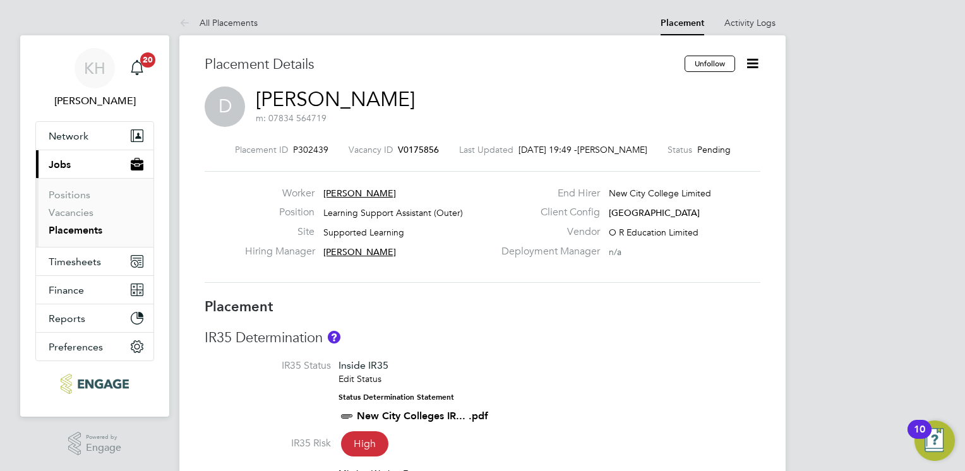
click at [741, 61] on div "Unfollow" at bounding box center [717, 70] width 85 height 29
click at [746, 62] on icon at bounding box center [752, 64] width 16 height 16
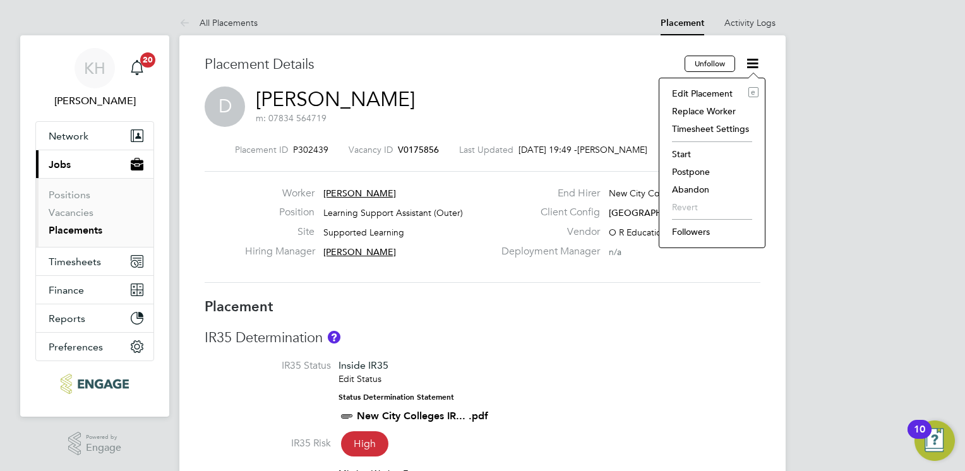
click at [690, 229] on li "Followers" at bounding box center [712, 232] width 93 height 18
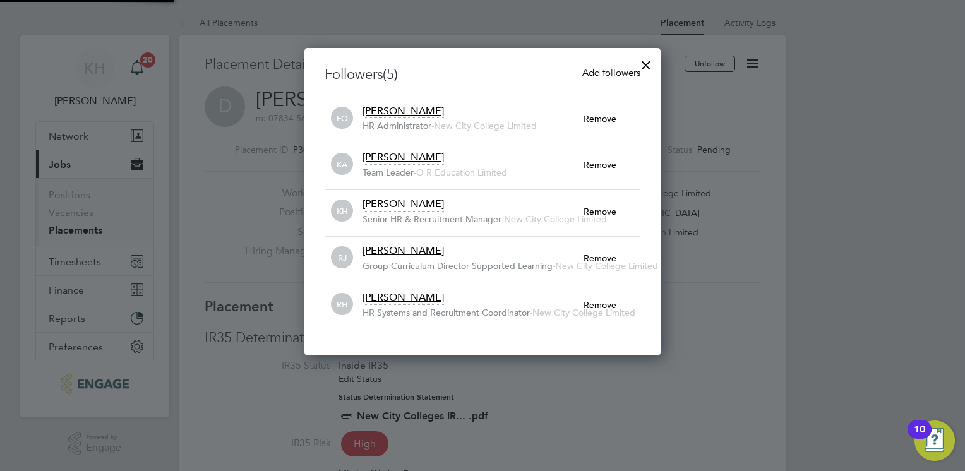
scroll to position [13, 222]
click at [646, 64] on div at bounding box center [646, 62] width 23 height 23
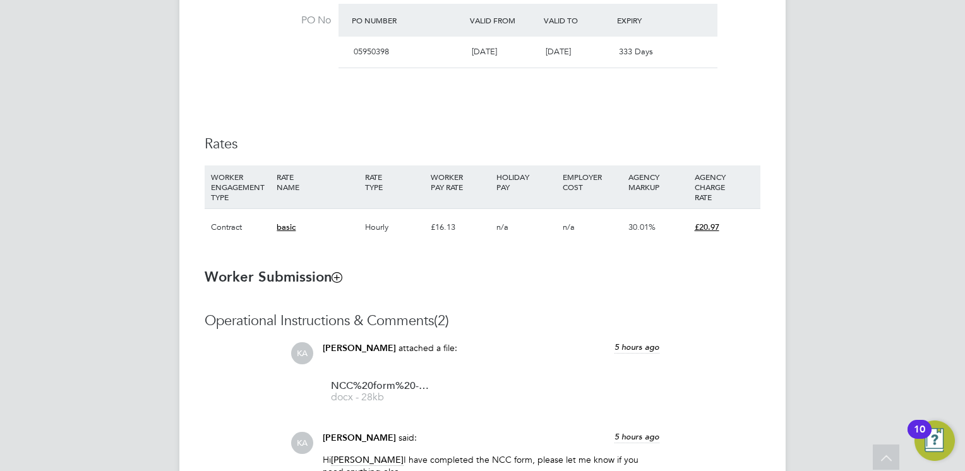
scroll to position [1031, 0]
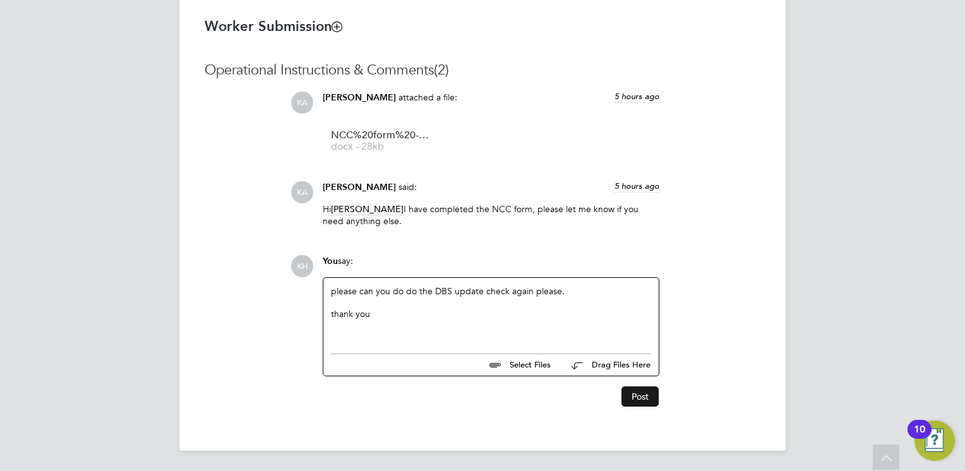
click at [639, 398] on button "Post" at bounding box center [639, 396] width 37 height 20
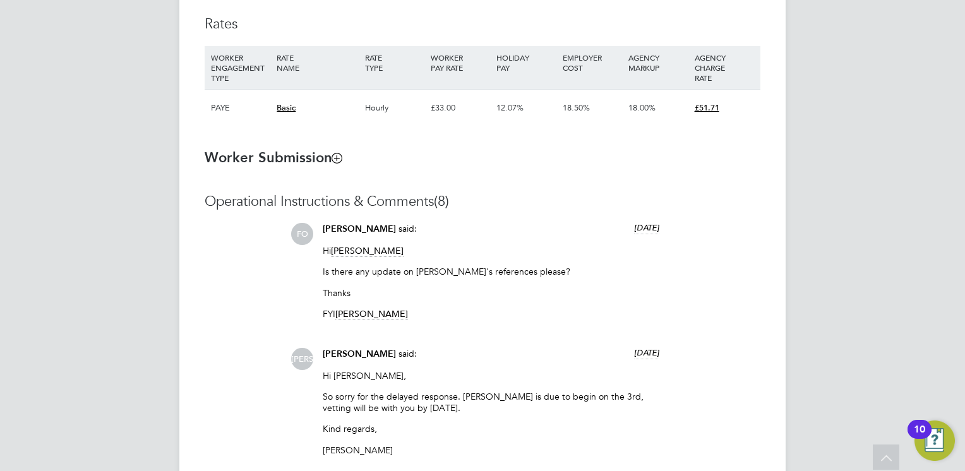
scroll to position [884, 0]
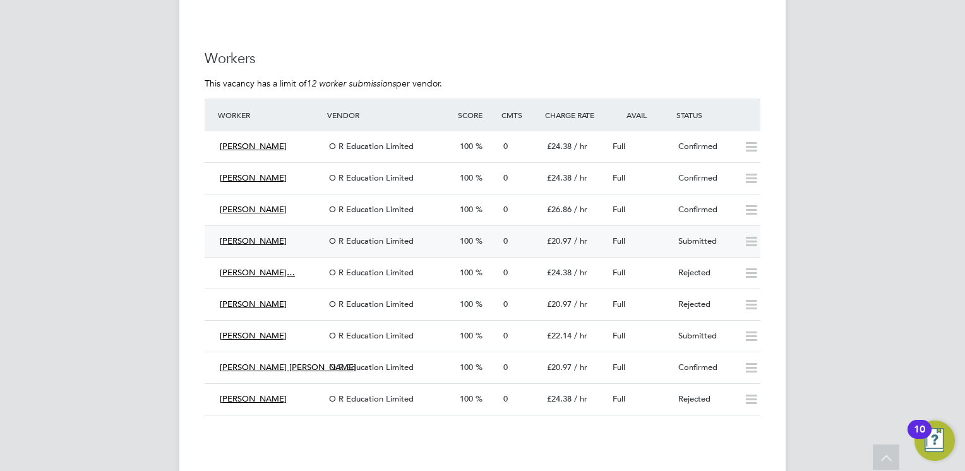
click at [394, 236] on span "O R Education Limited" at bounding box center [371, 241] width 85 height 11
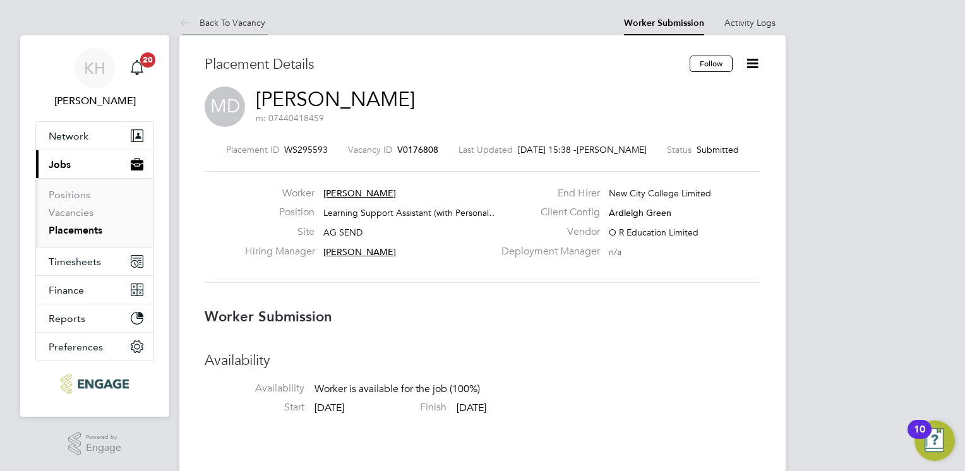
click at [247, 22] on link "Back To Vacancy" at bounding box center [222, 22] width 86 height 11
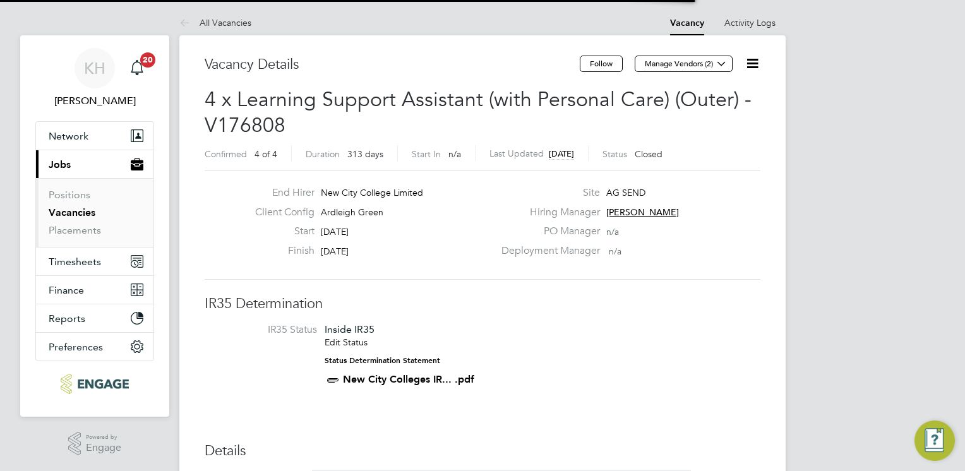
scroll to position [6, 6]
